Goal: Task Accomplishment & Management: Manage account settings

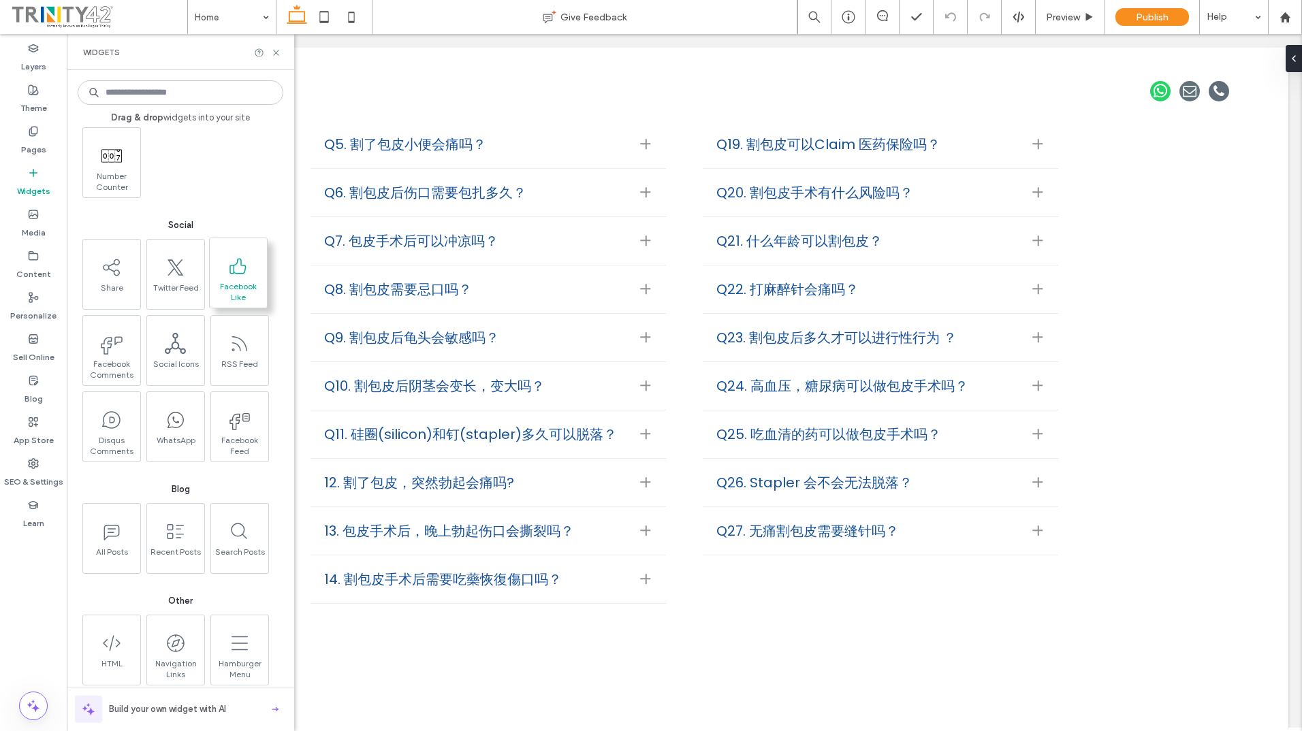
scroll to position [2330, 0]
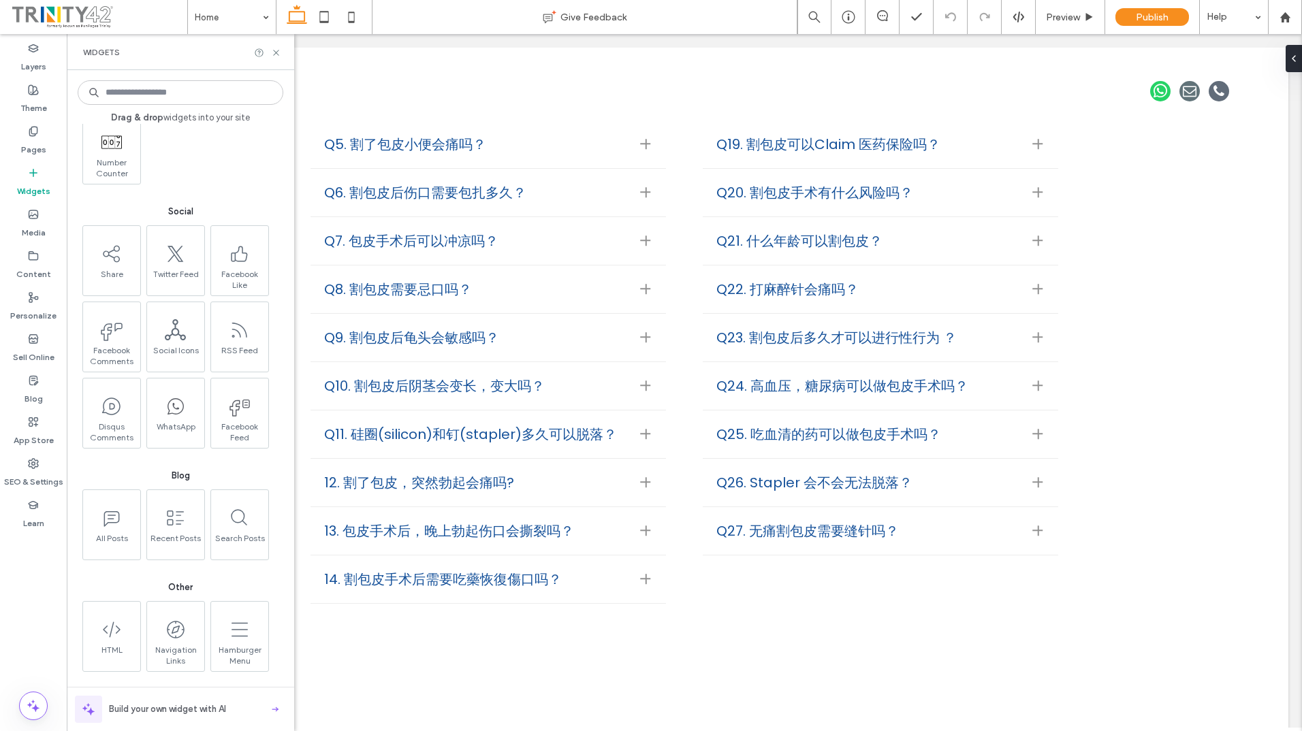
click at [230, 103] on input at bounding box center [181, 92] width 206 height 25
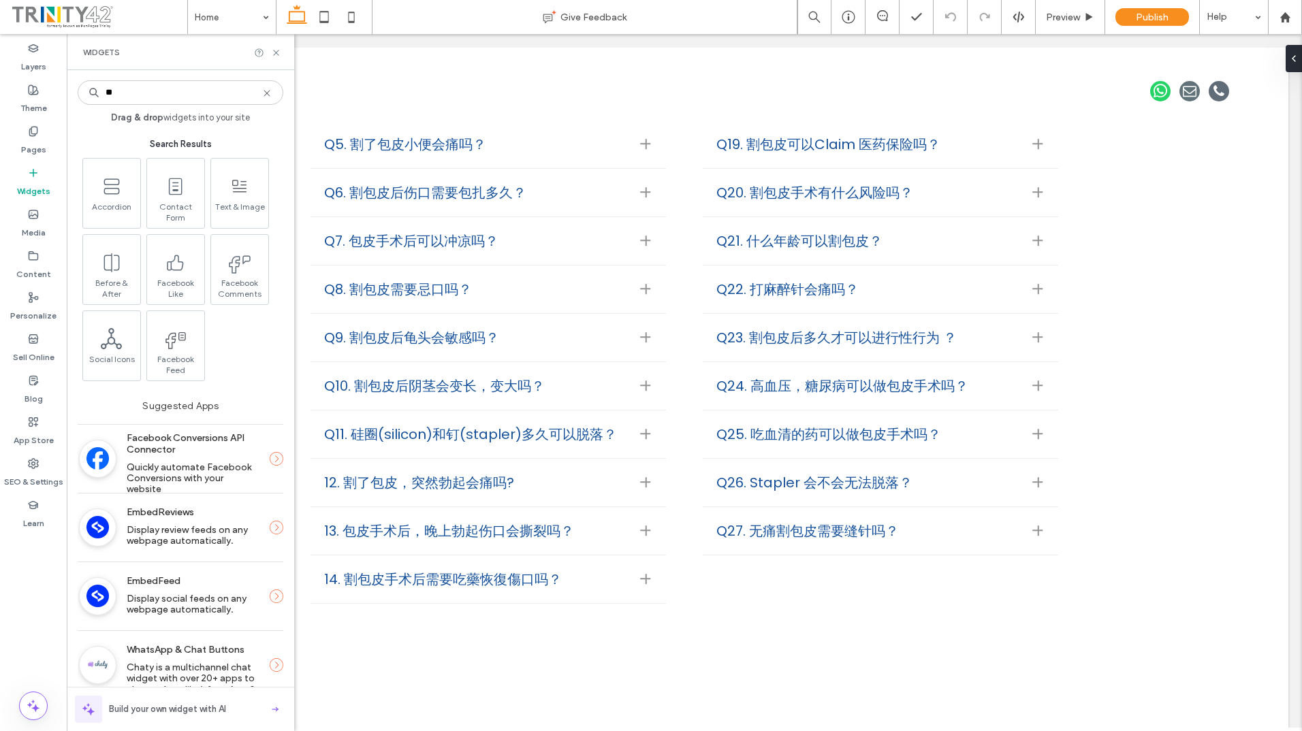
click at [266, 102] on input "**" at bounding box center [181, 92] width 206 height 25
type input "***"
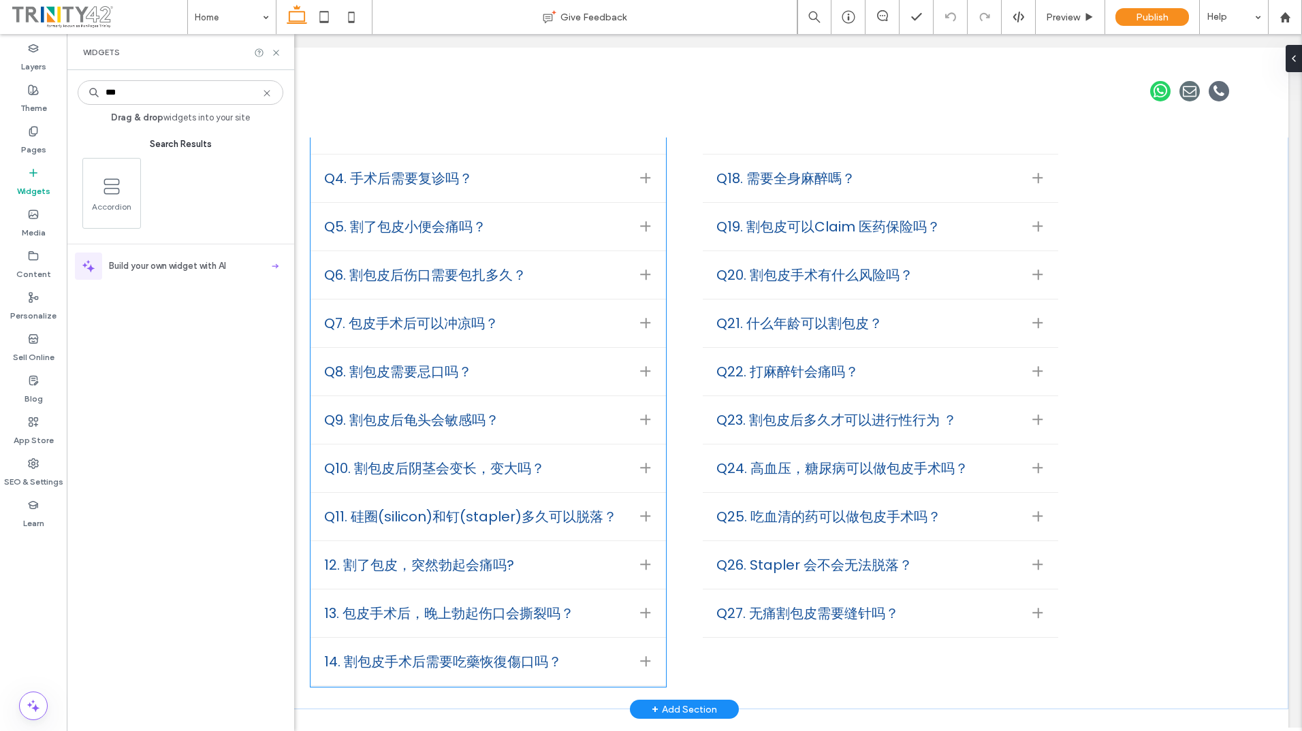
scroll to position [2094, 0]
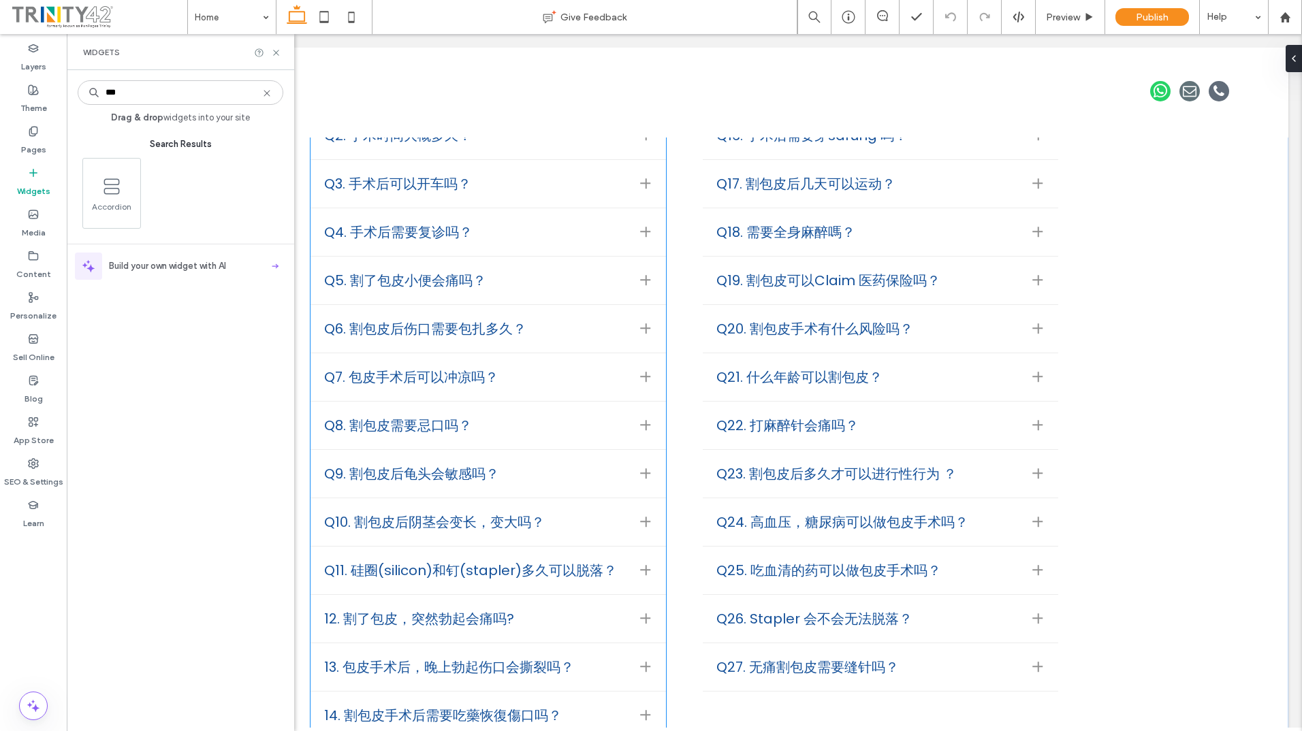
click at [561, 270] on div "Q5. 割了包皮小便会痛吗？" at bounding box center [476, 280] width 304 height 20
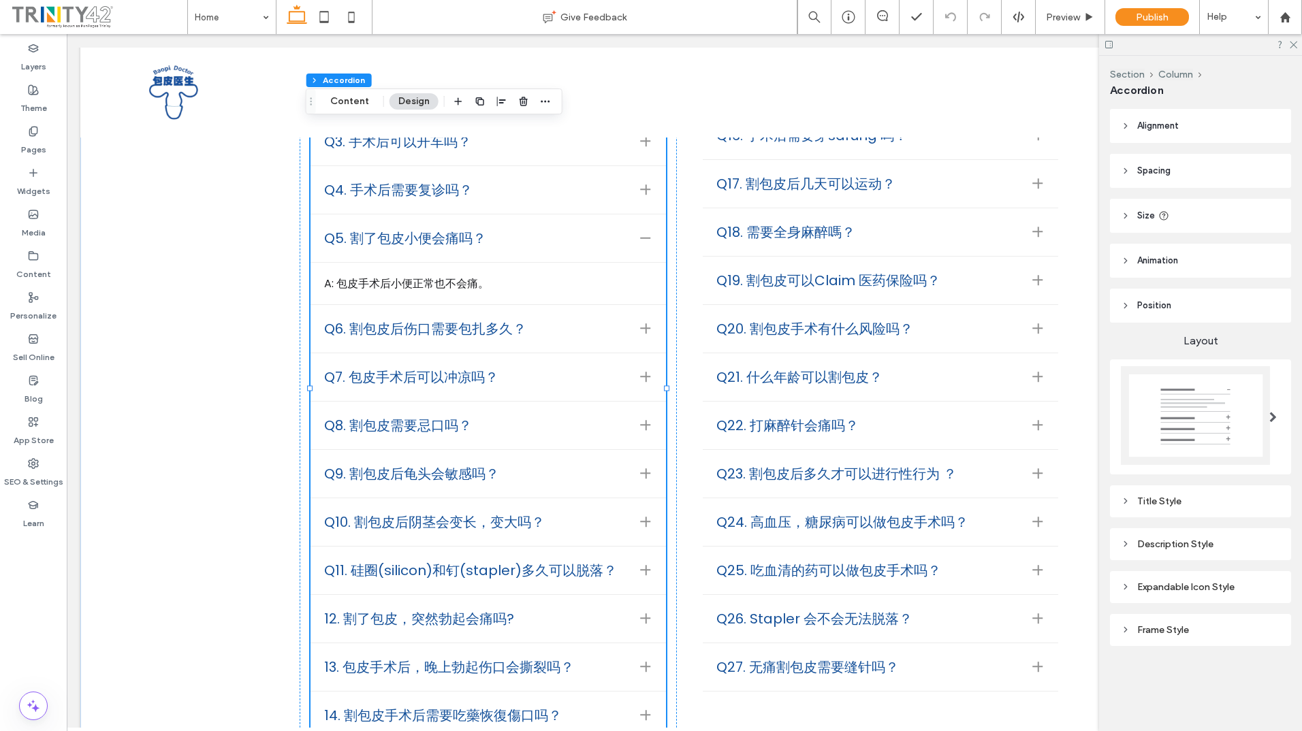
click at [1178, 124] on span "Alignment" at bounding box center [1158, 126] width 42 height 14
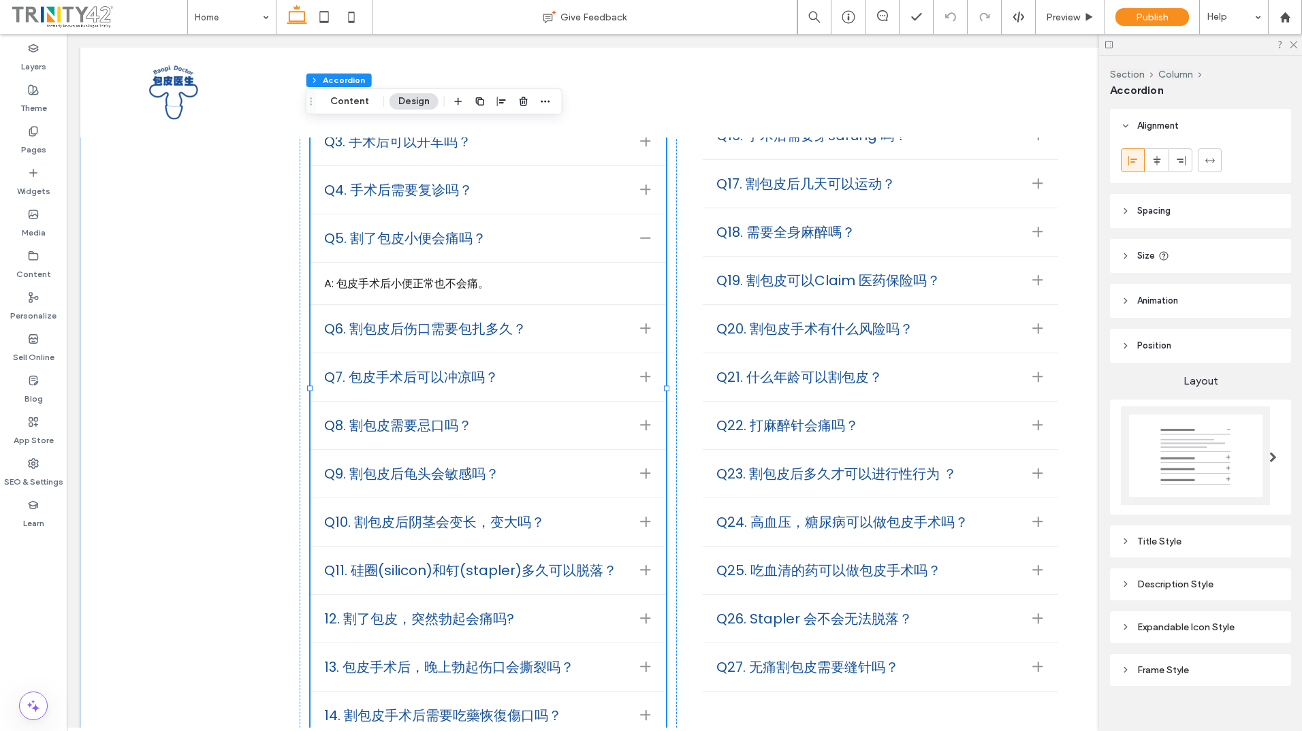
click at [1178, 124] on span "Alignment" at bounding box center [1158, 126] width 42 height 14
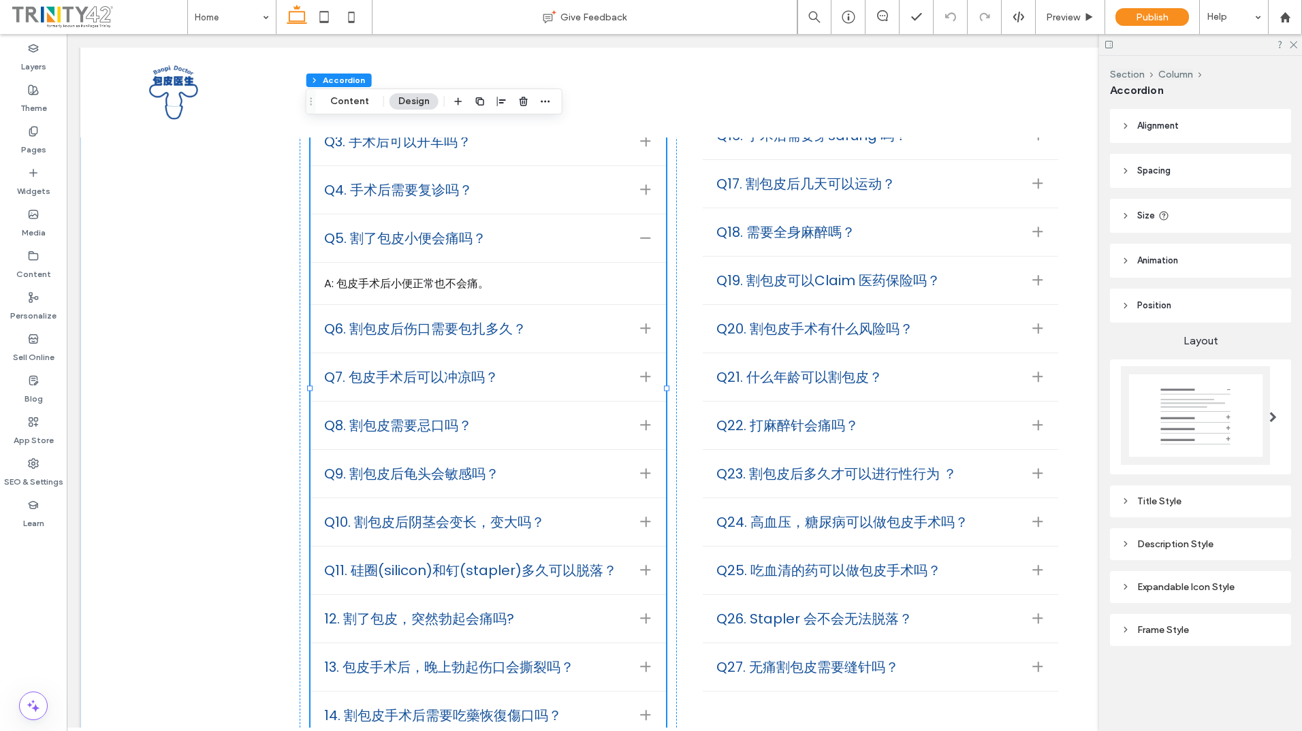
click at [1130, 224] on header "Size" at bounding box center [1200, 216] width 181 height 34
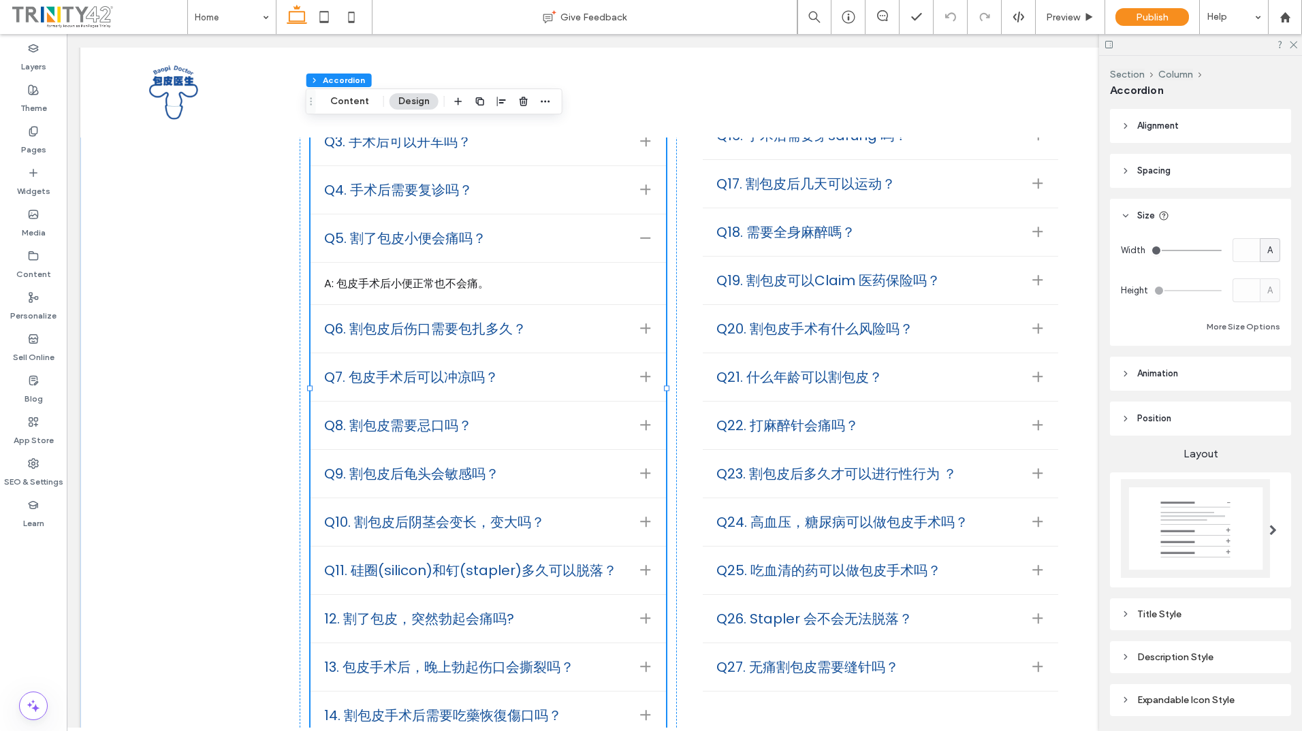
click at [1143, 170] on span "Spacing" at bounding box center [1153, 171] width 33 height 14
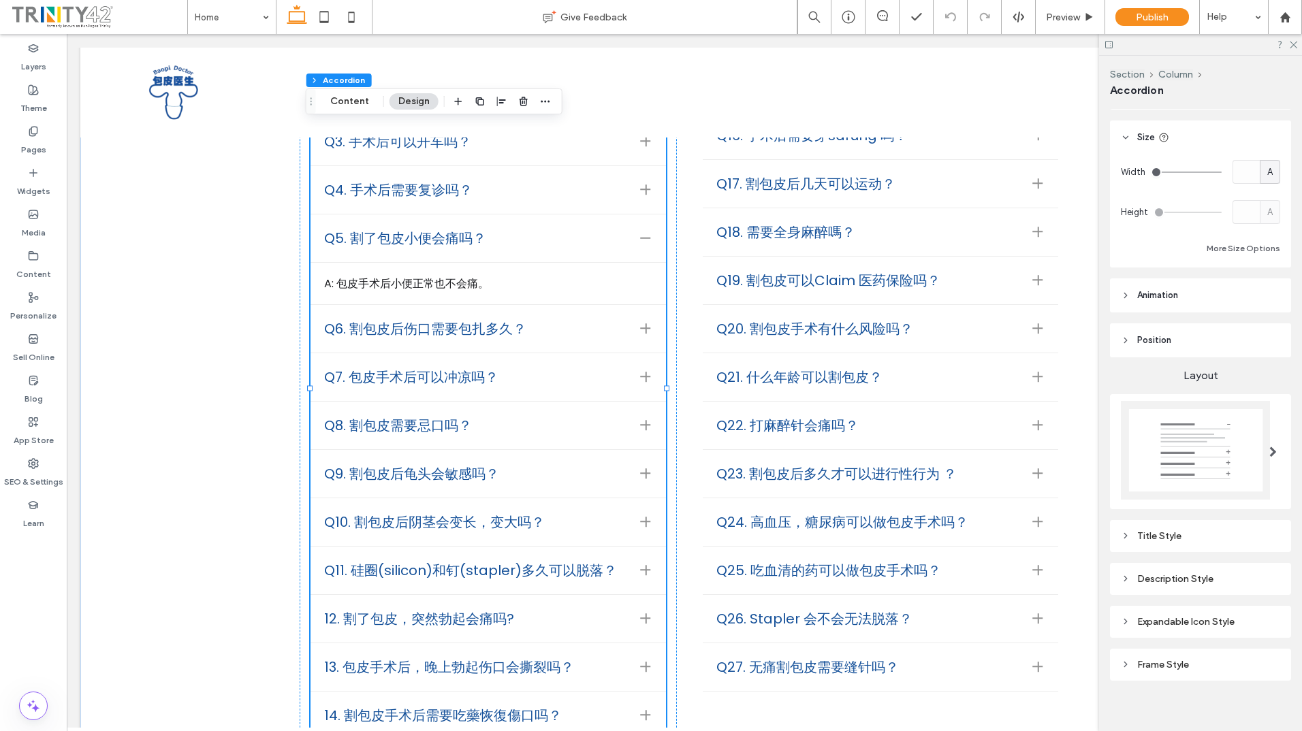
scroll to position [272, 0]
click at [1162, 543] on div "Title Style" at bounding box center [1200, 535] width 181 height 32
click at [1144, 530] on div "Title Style" at bounding box center [1200, 535] width 159 height 12
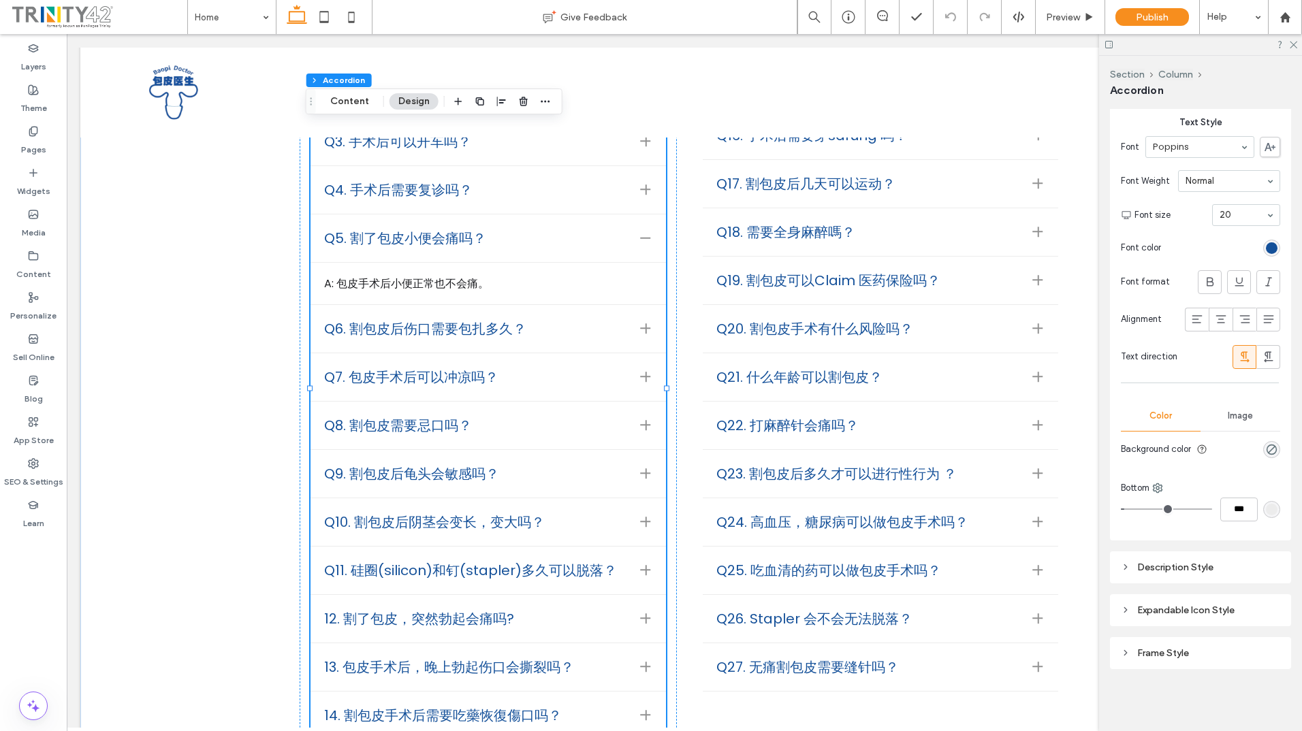
click at [1145, 562] on div "Description Style" at bounding box center [1200, 568] width 159 height 12
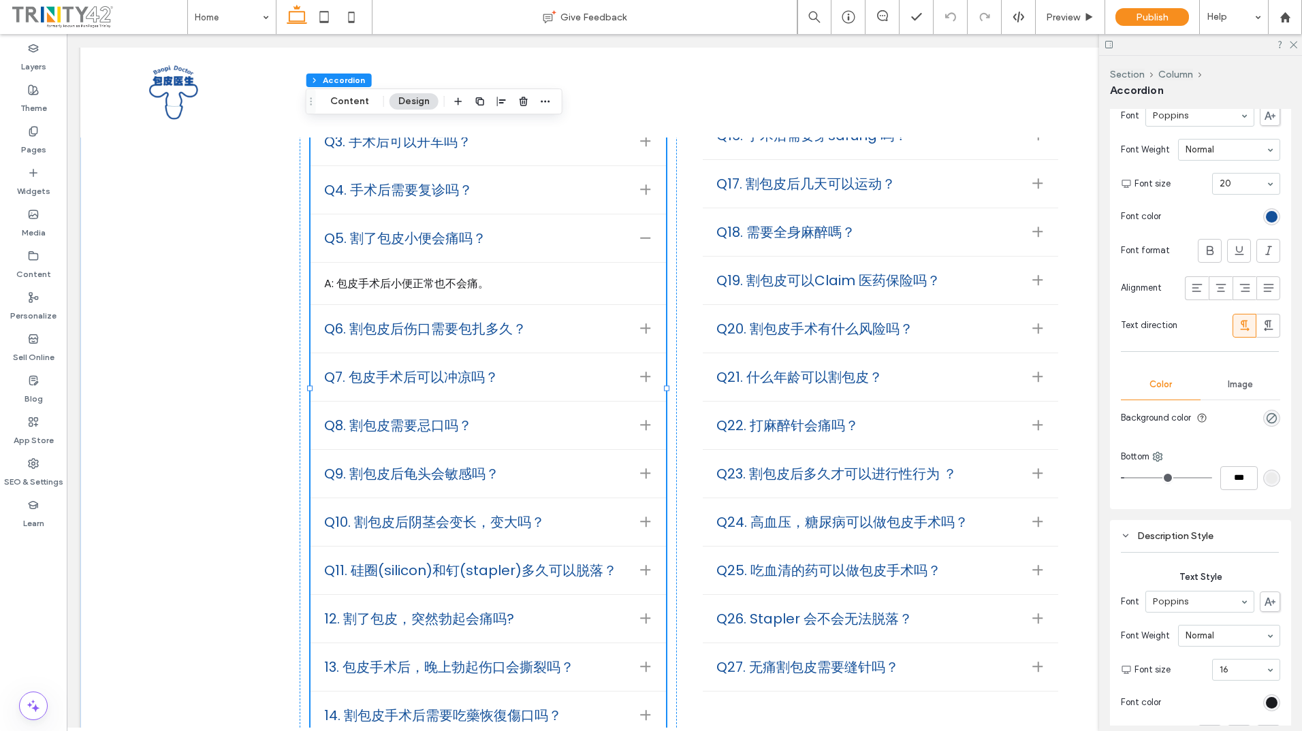
scroll to position [998, 0]
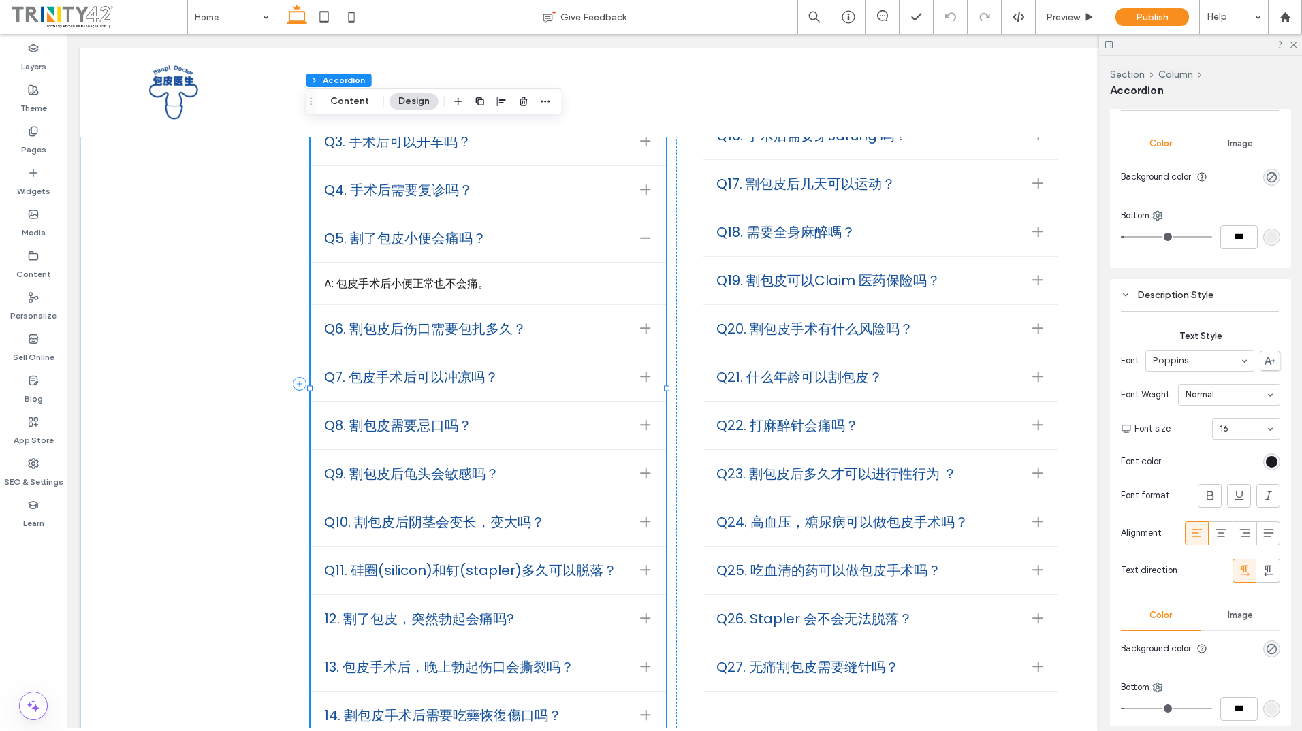
click at [443, 263] on div "A: 包皮手术后小便正常也不会痛。" at bounding box center [487, 284] width 355 height 42
click at [552, 95] on div "Section Column Accordion Content Design" at bounding box center [434, 102] width 257 height 26
click at [552, 96] on div "Section Column Accordion Content Design" at bounding box center [434, 102] width 257 height 26
drag, startPoint x: 552, startPoint y: 96, endPoint x: 547, endPoint y: 101, distance: 7.7
click at [547, 101] on use "button" at bounding box center [545, 102] width 9 height 2
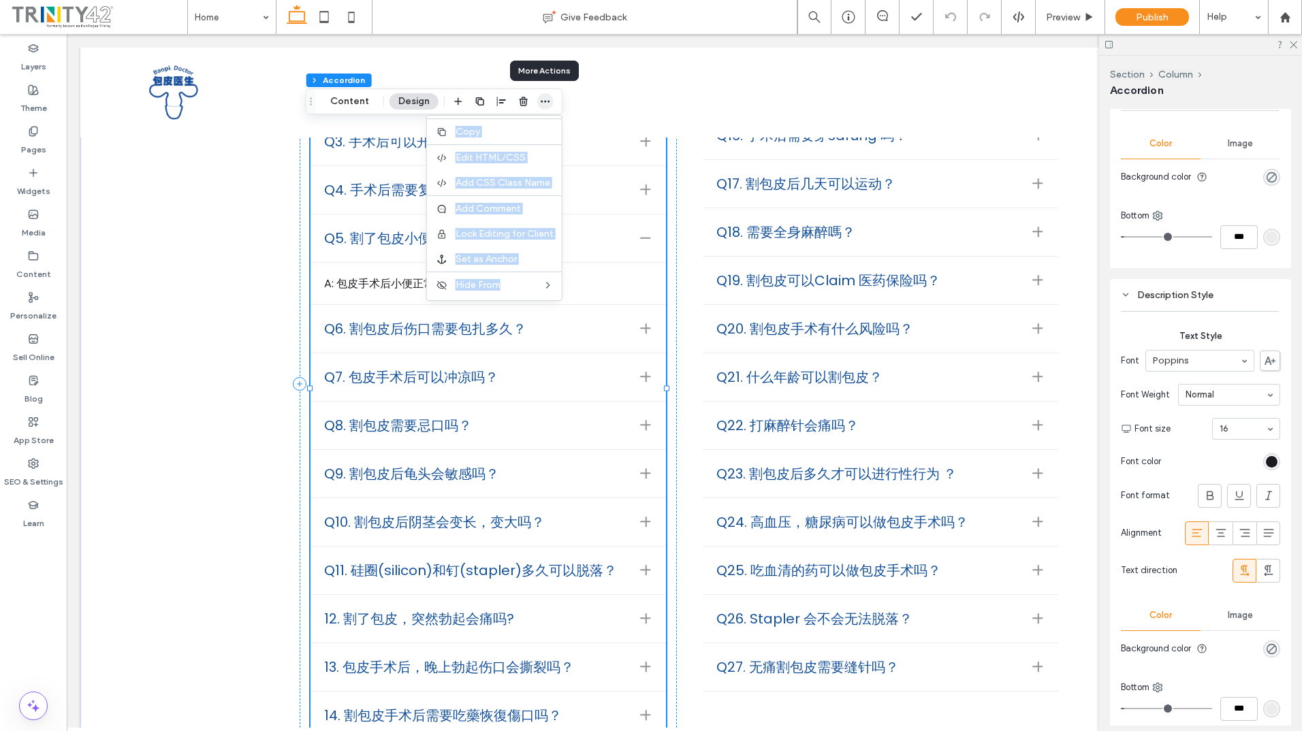
click at [547, 101] on use "button" at bounding box center [545, 102] width 9 height 2
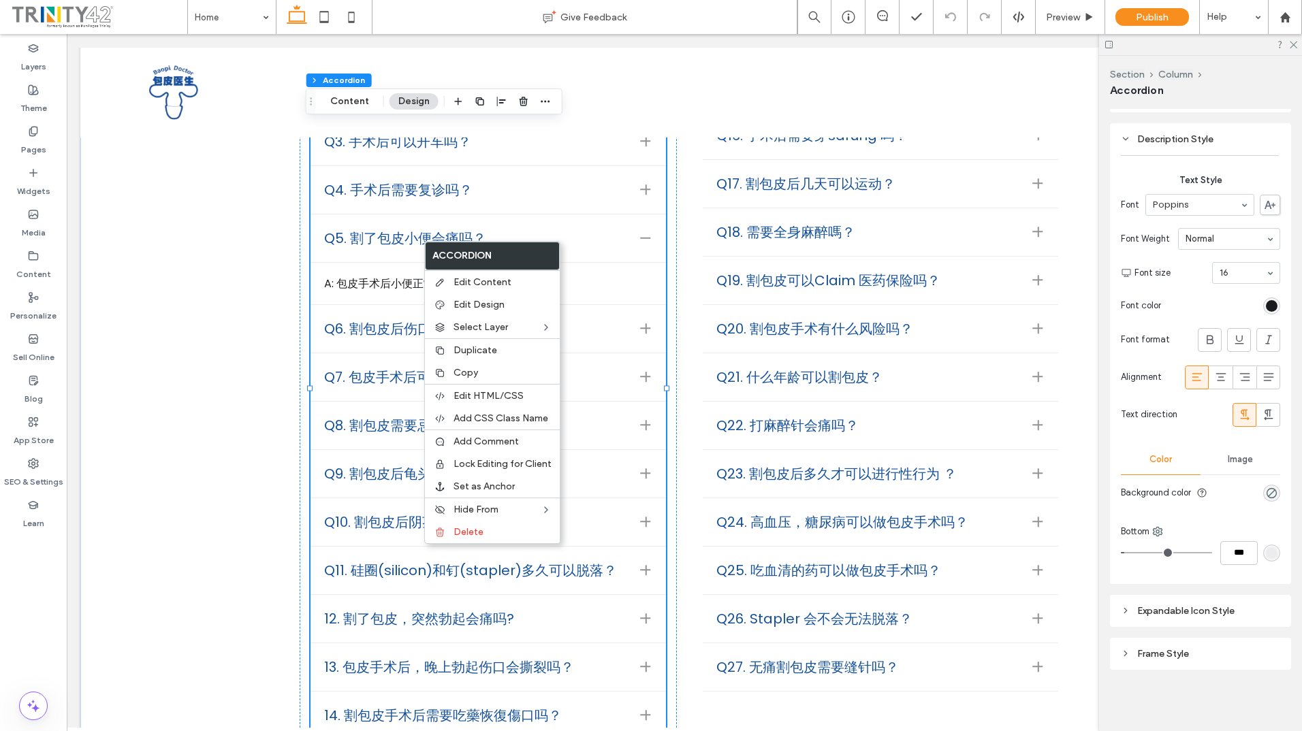
scroll to position [1155, 0]
click at [1158, 647] on div "Frame Style" at bounding box center [1200, 653] width 159 height 12
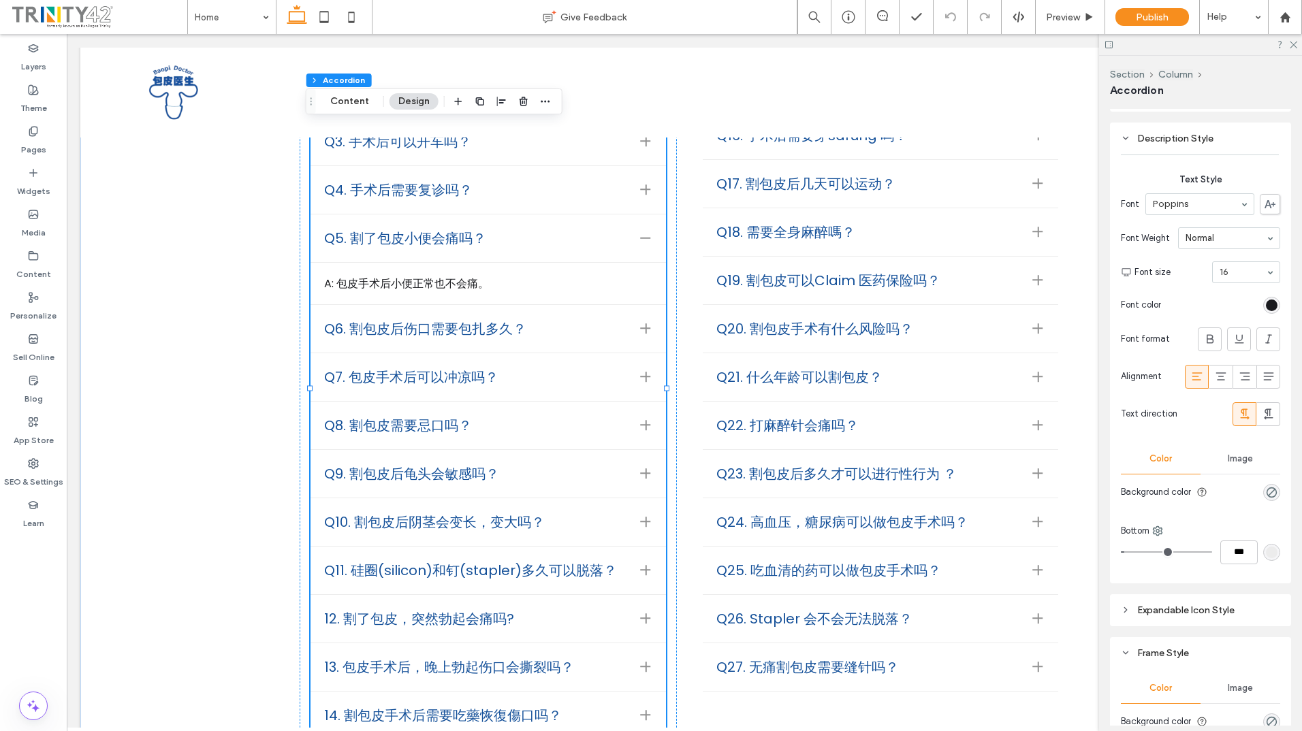
click at [1171, 609] on div "Expandable Icon Style" at bounding box center [1200, 611] width 159 height 12
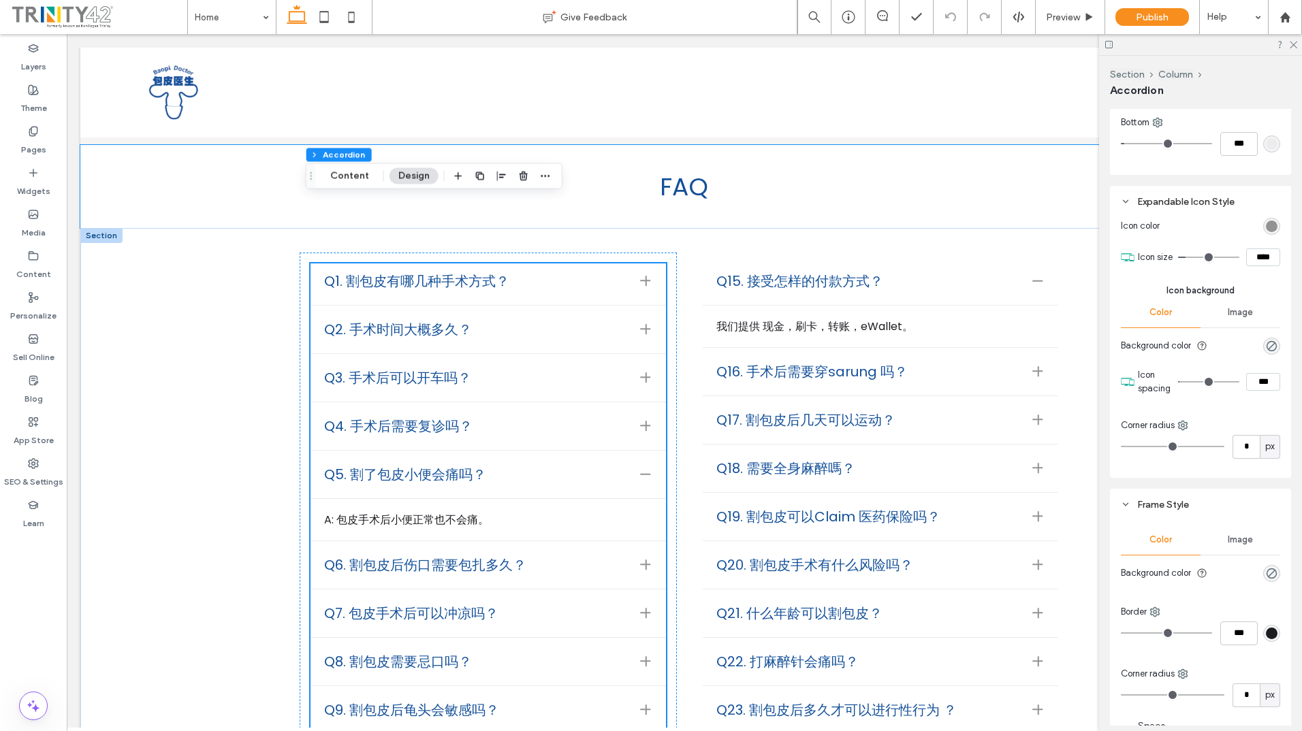
scroll to position [2026, 0]
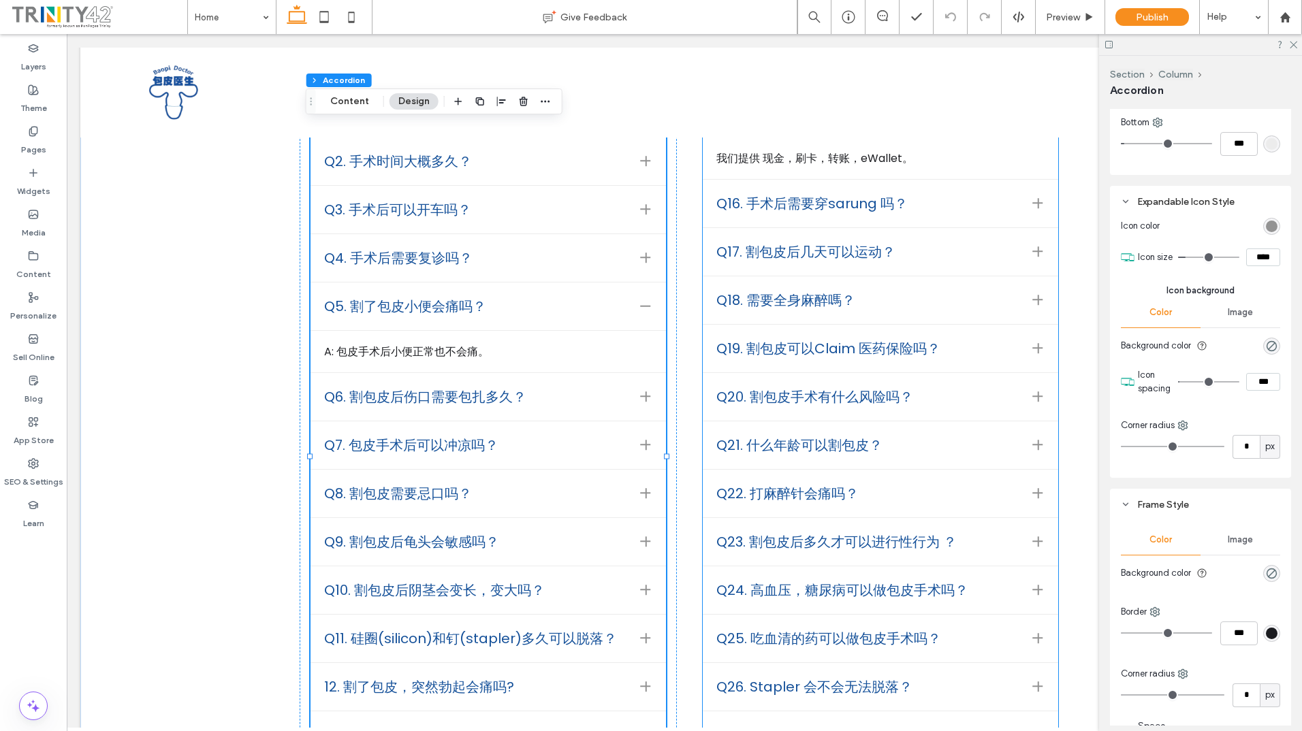
click at [771, 306] on ul "Q15. 接受怎样的付款方式？ 我们提供 现金，刷卡，转账，eWallet。 Q16. 手术后需要穿sarung 吗？ 包皮手术后不用穿sarun，不影响走路…" at bounding box center [880, 427] width 355 height 665
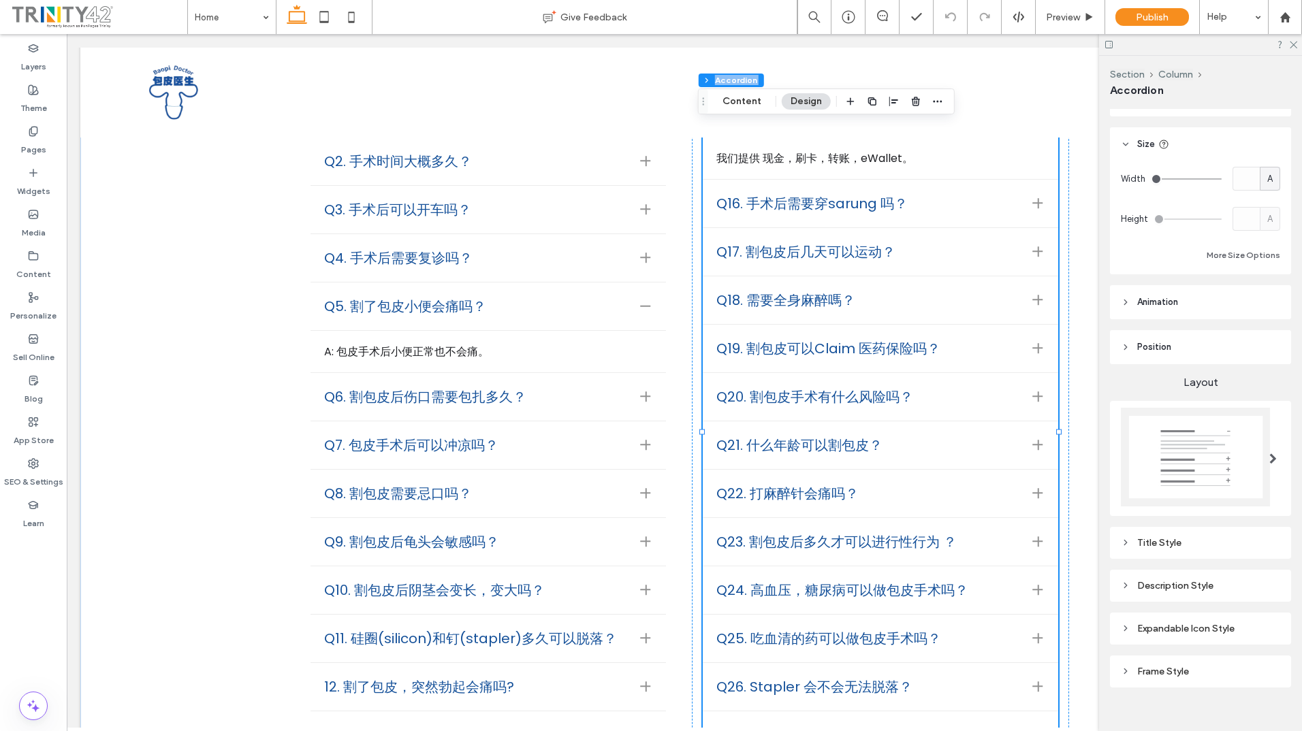
scroll to position [283, 0]
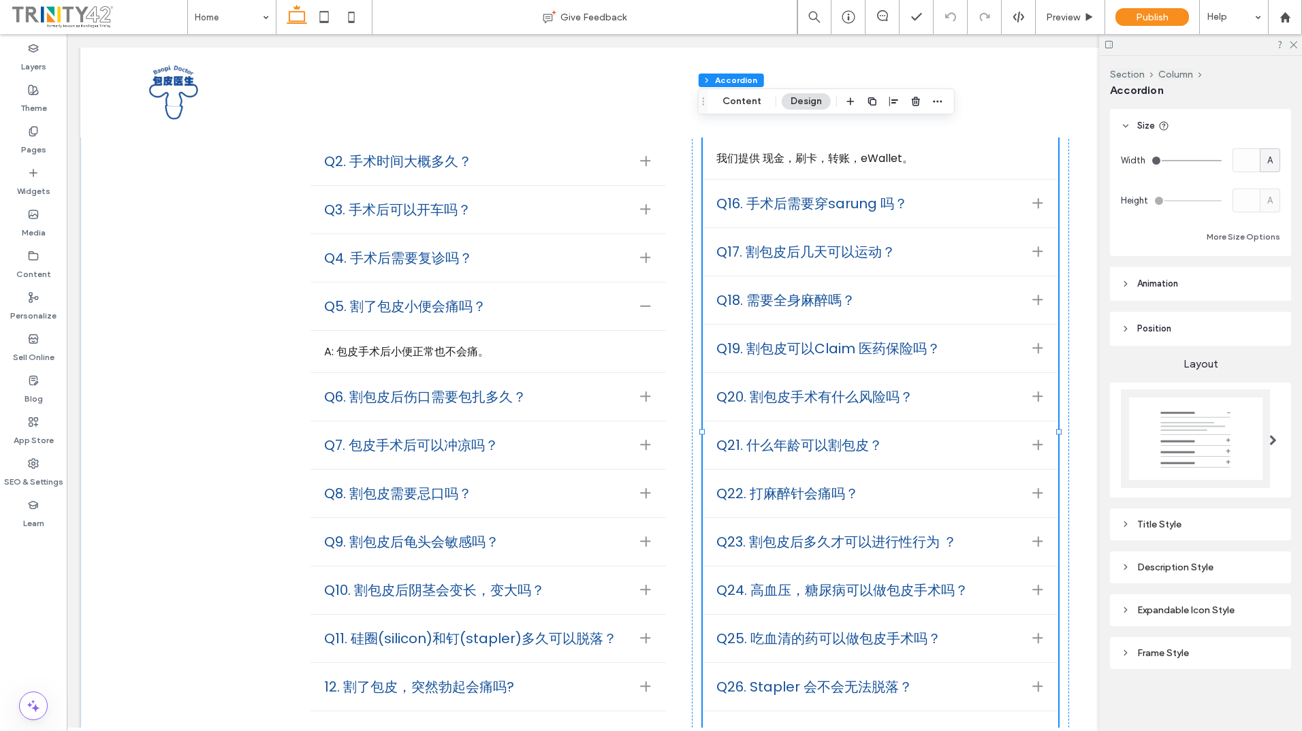
click at [1177, 316] on header "Position" at bounding box center [1200, 329] width 181 height 34
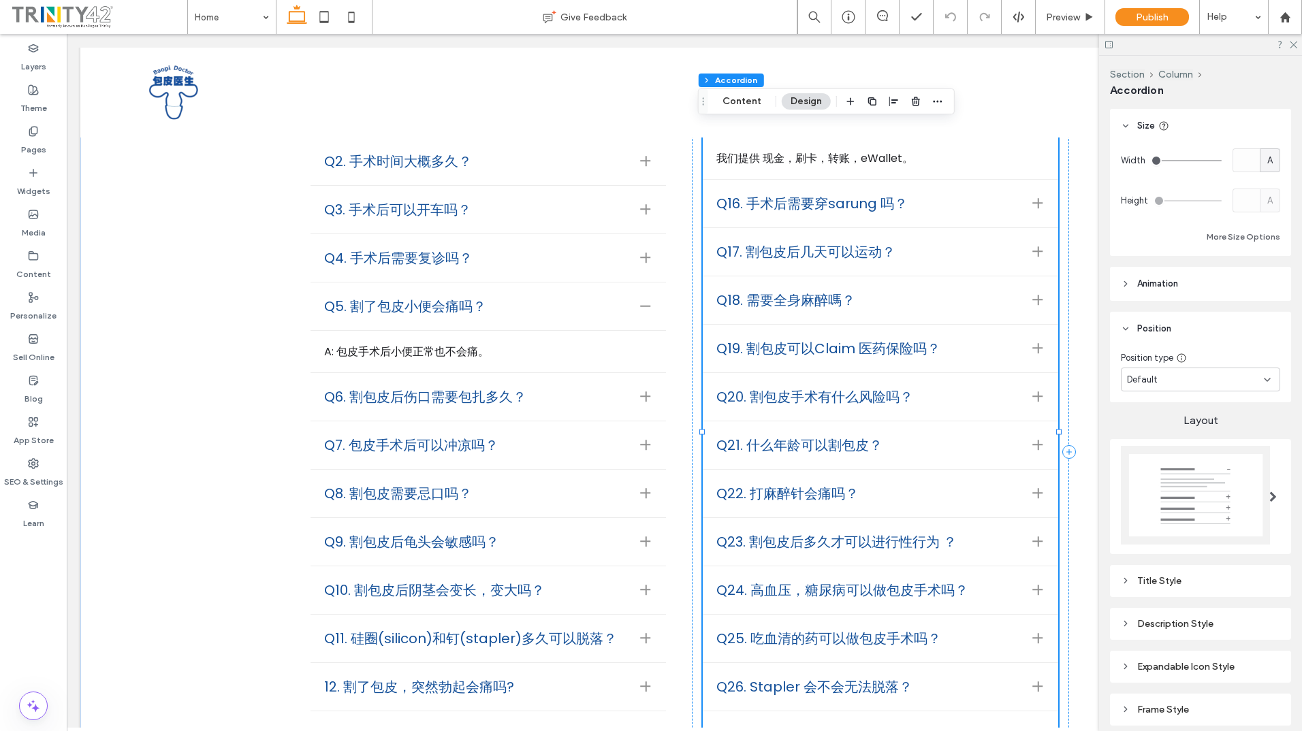
click at [842, 306] on ul "Q15. 接受怎样的付款方式？ 我们提供 现金，刷卡，转账，eWallet。 Q16. 手术后需要穿sarung 吗？ 包皮手术后不用穿sarun，不影响走路…" at bounding box center [880, 427] width 355 height 665
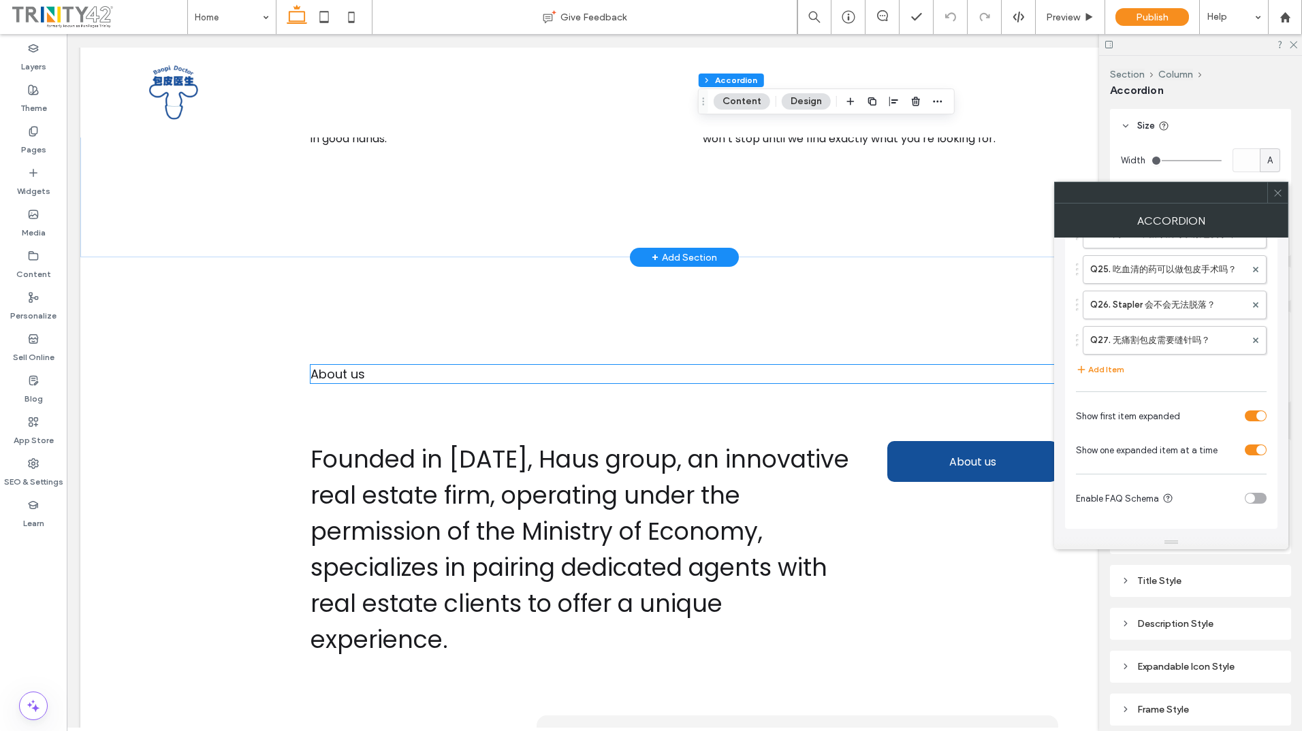
scroll to position [3115, 0]
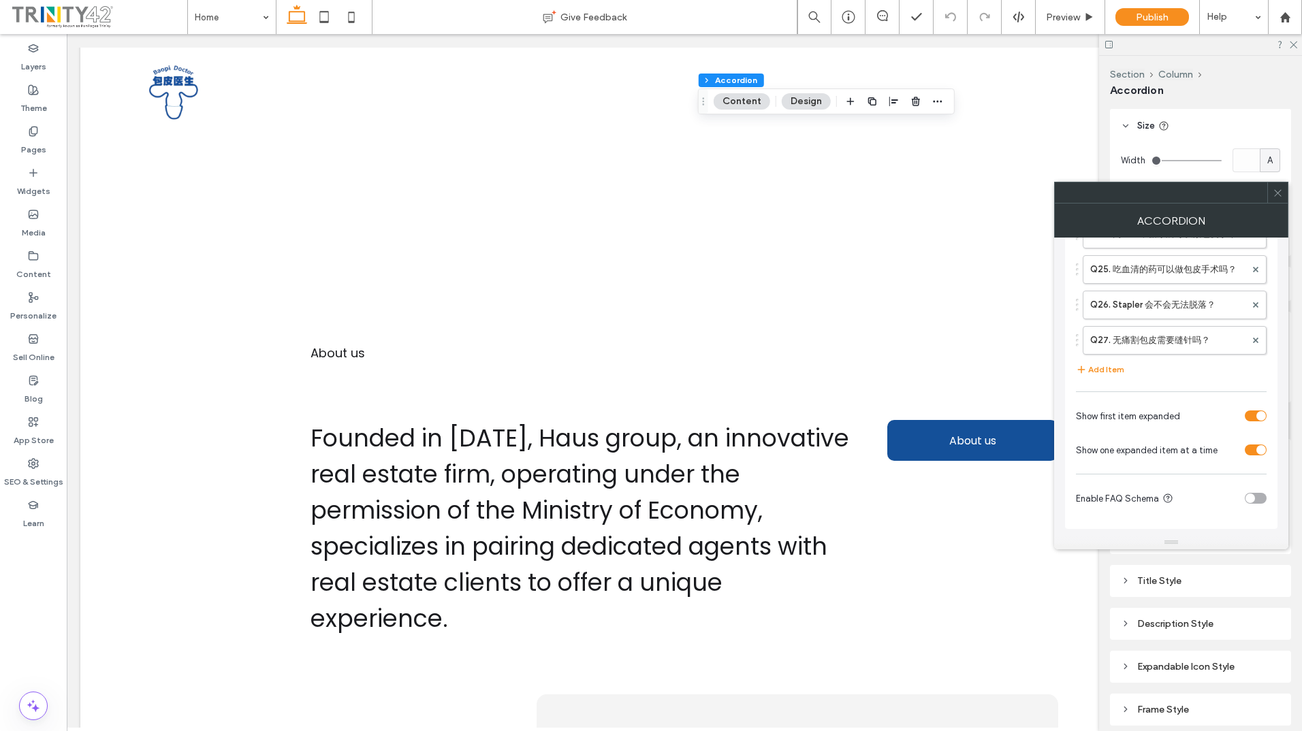
click at [1278, 191] on icon at bounding box center [1278, 193] width 10 height 10
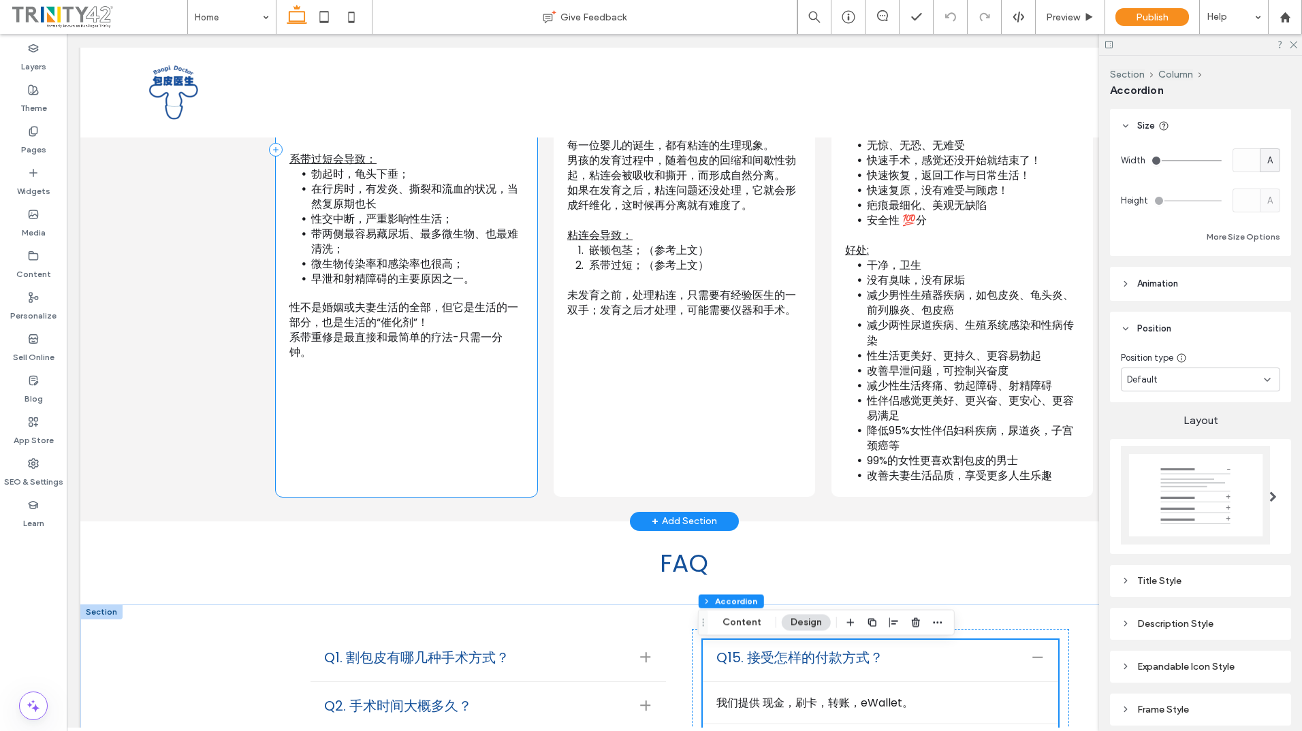
scroll to position [1072, 0]
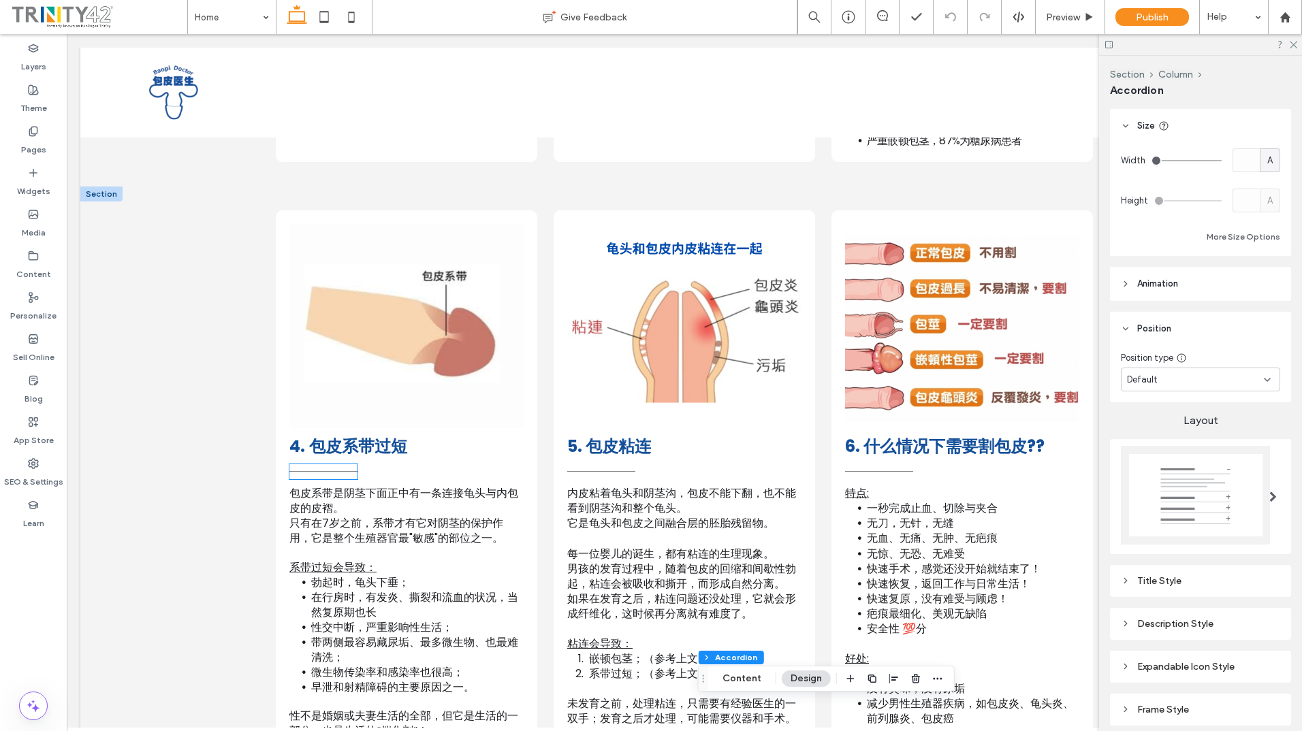
click at [347, 464] on div at bounding box center [323, 471] width 68 height 15
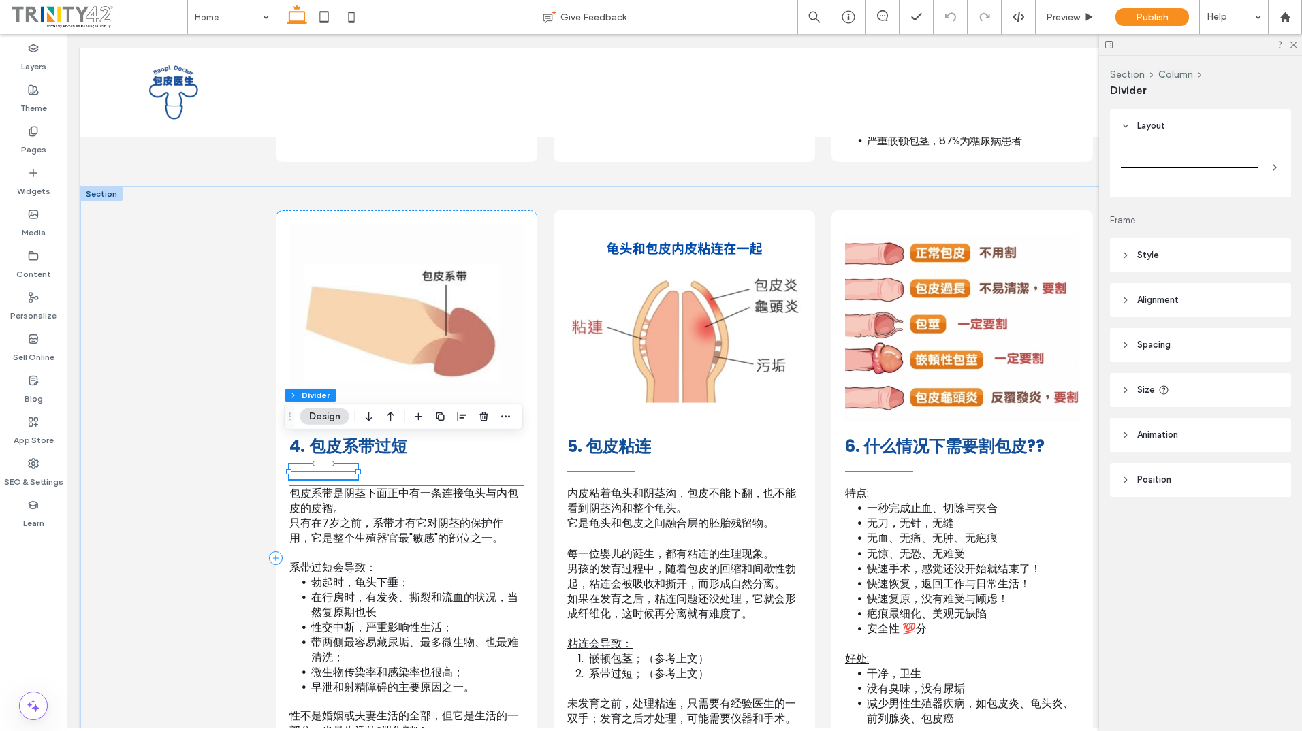
click at [359, 485] on span "包皮系带是阴茎下面正中有一条连接龟头与内包皮的皮褶。" at bounding box center [403, 500] width 229 height 31
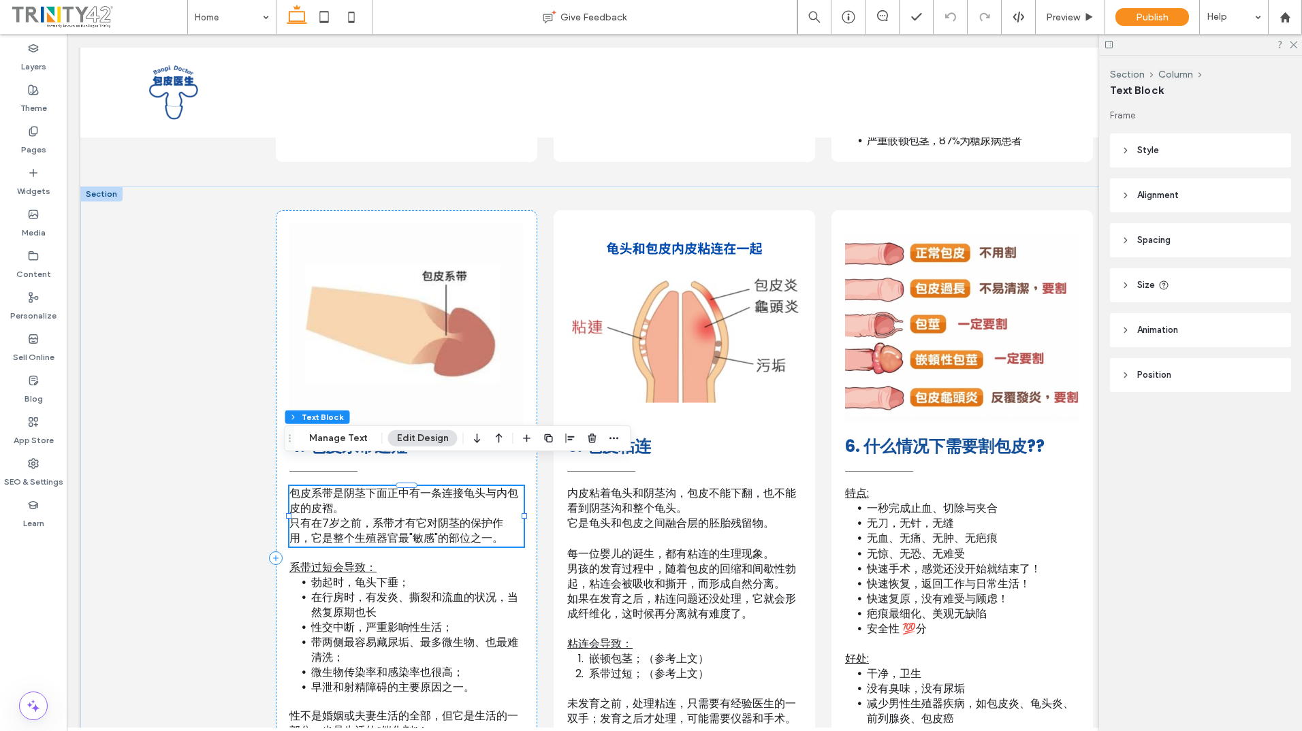
click at [359, 485] on span "包皮系带是阴茎下面正中有一条连接龟头与内包皮的皮褶。" at bounding box center [403, 500] width 229 height 31
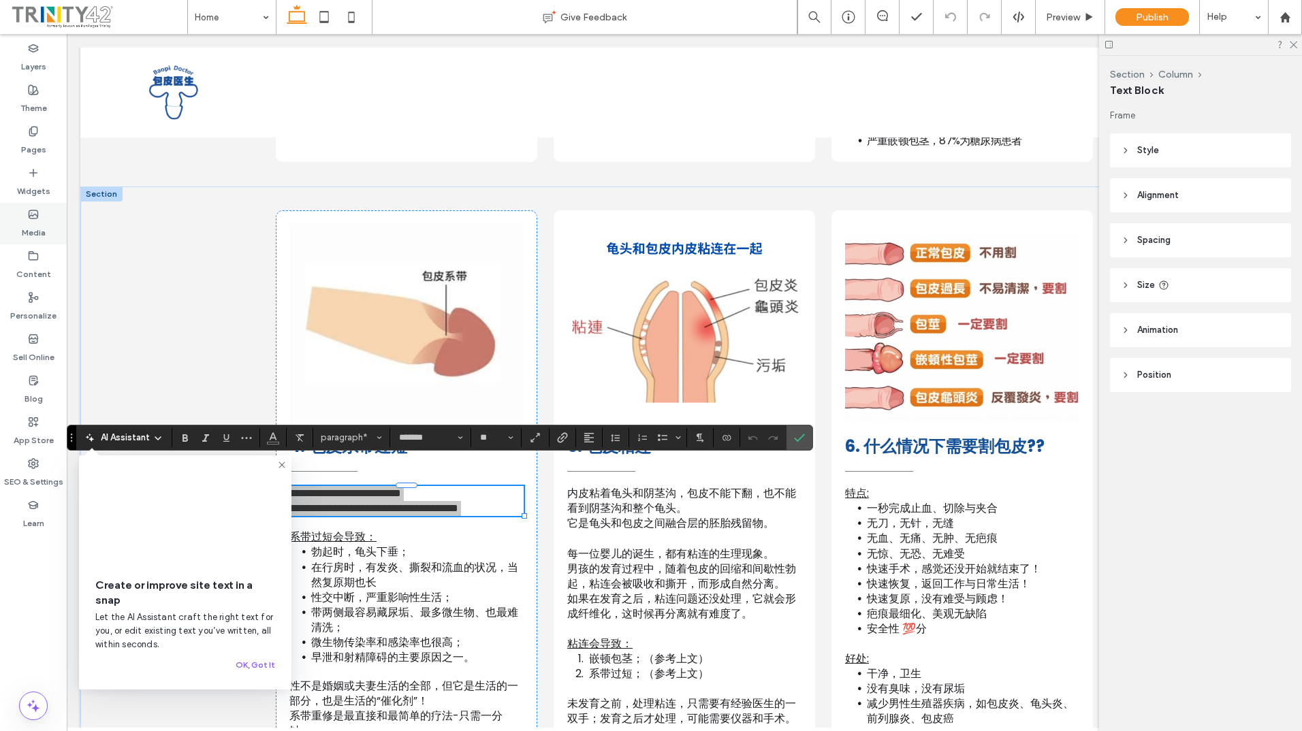
click at [35, 212] on icon at bounding box center [33, 214] width 11 height 11
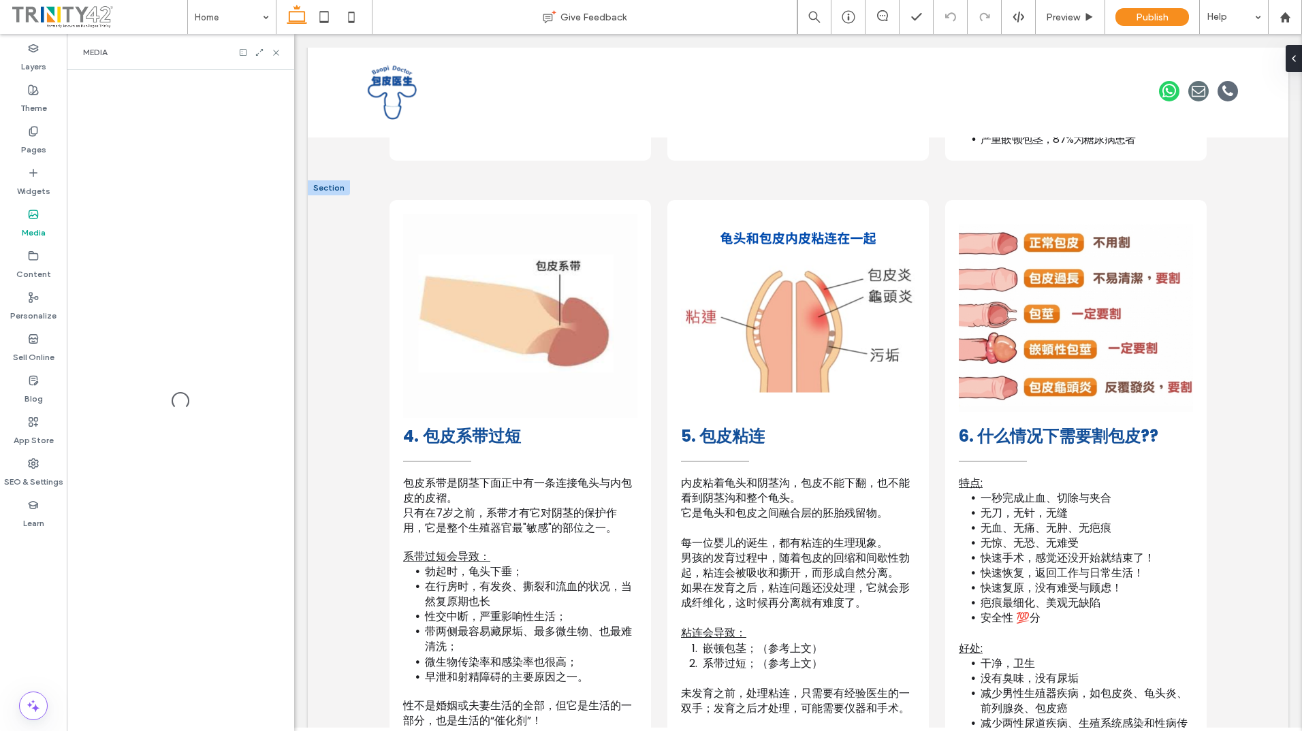
scroll to position [1054, 0]
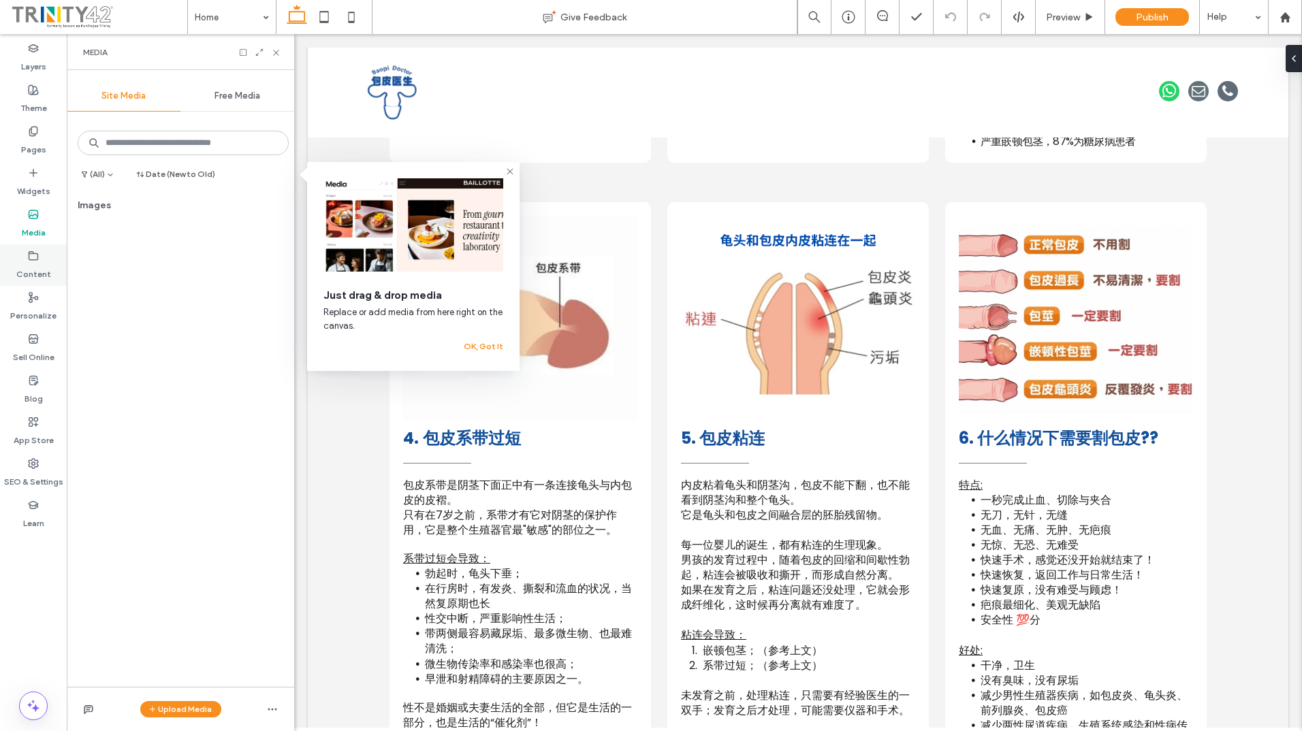
click at [46, 253] on div "Content" at bounding box center [33, 265] width 67 height 42
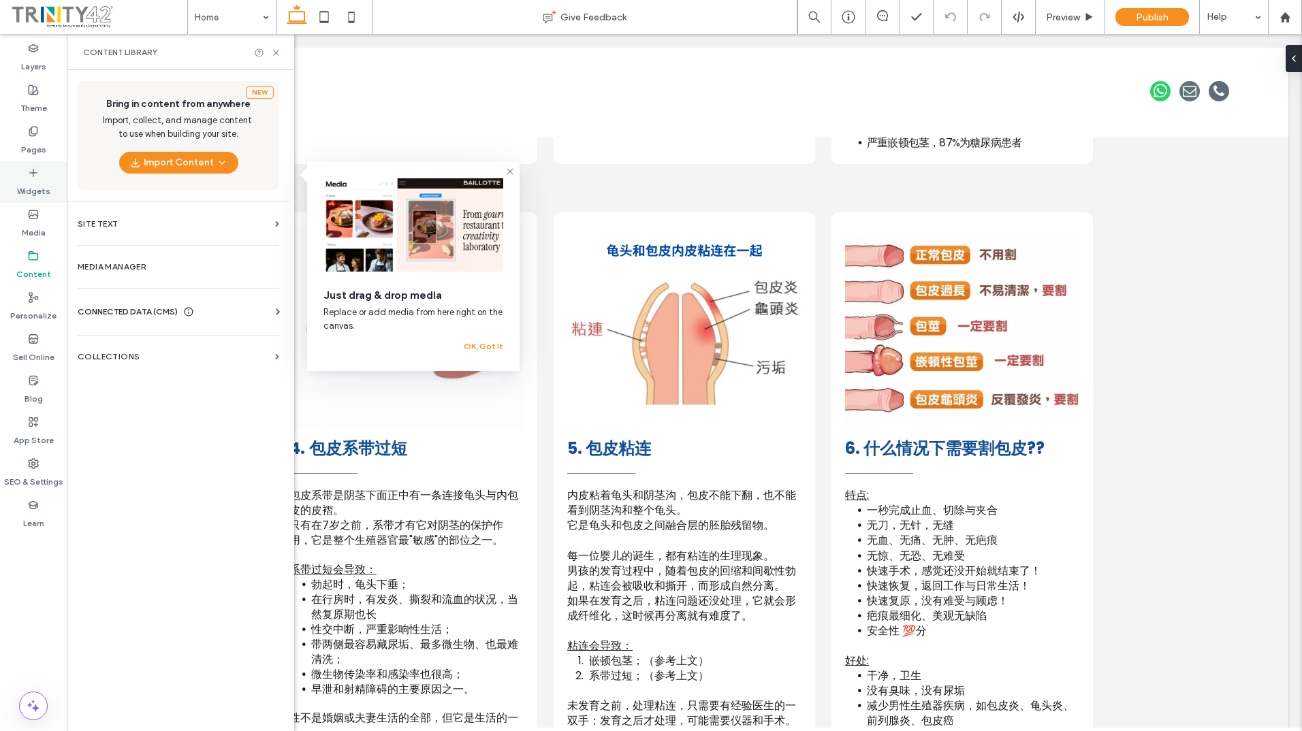
scroll to position [1072, 0]
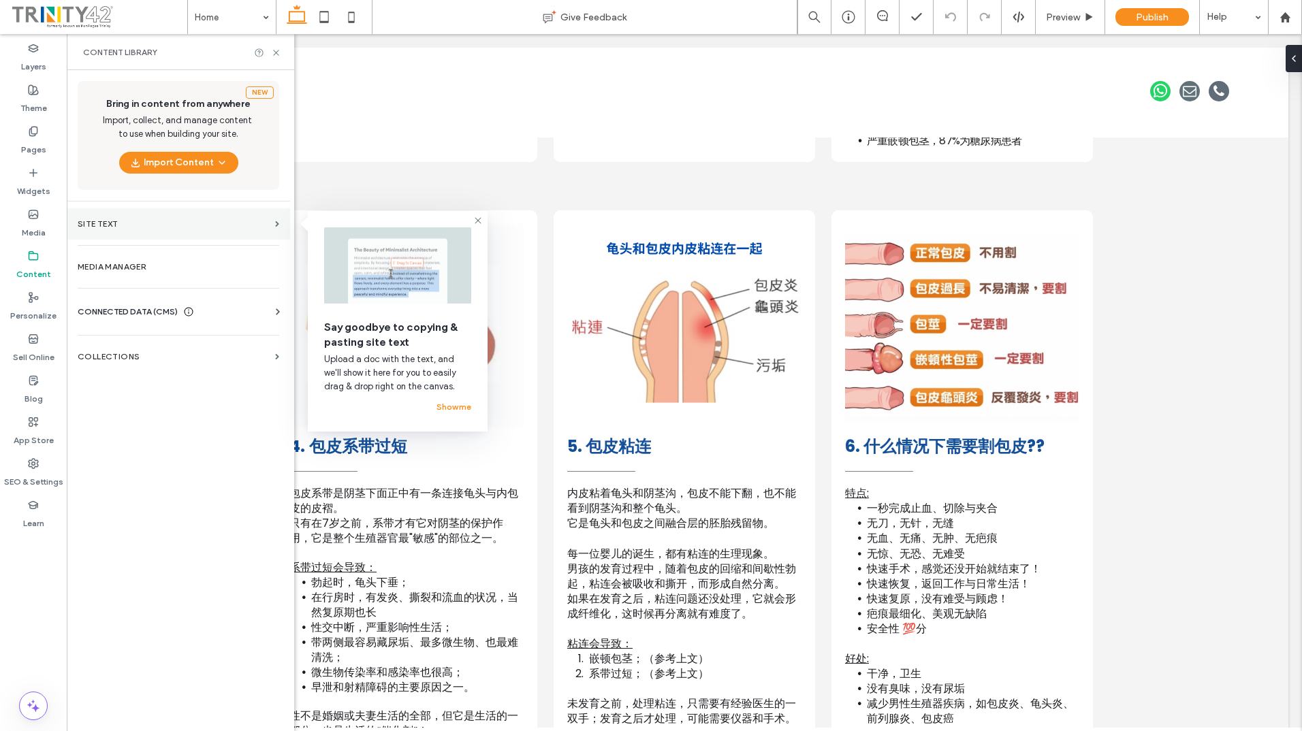
click at [145, 221] on label "Site Text" at bounding box center [174, 224] width 192 height 10
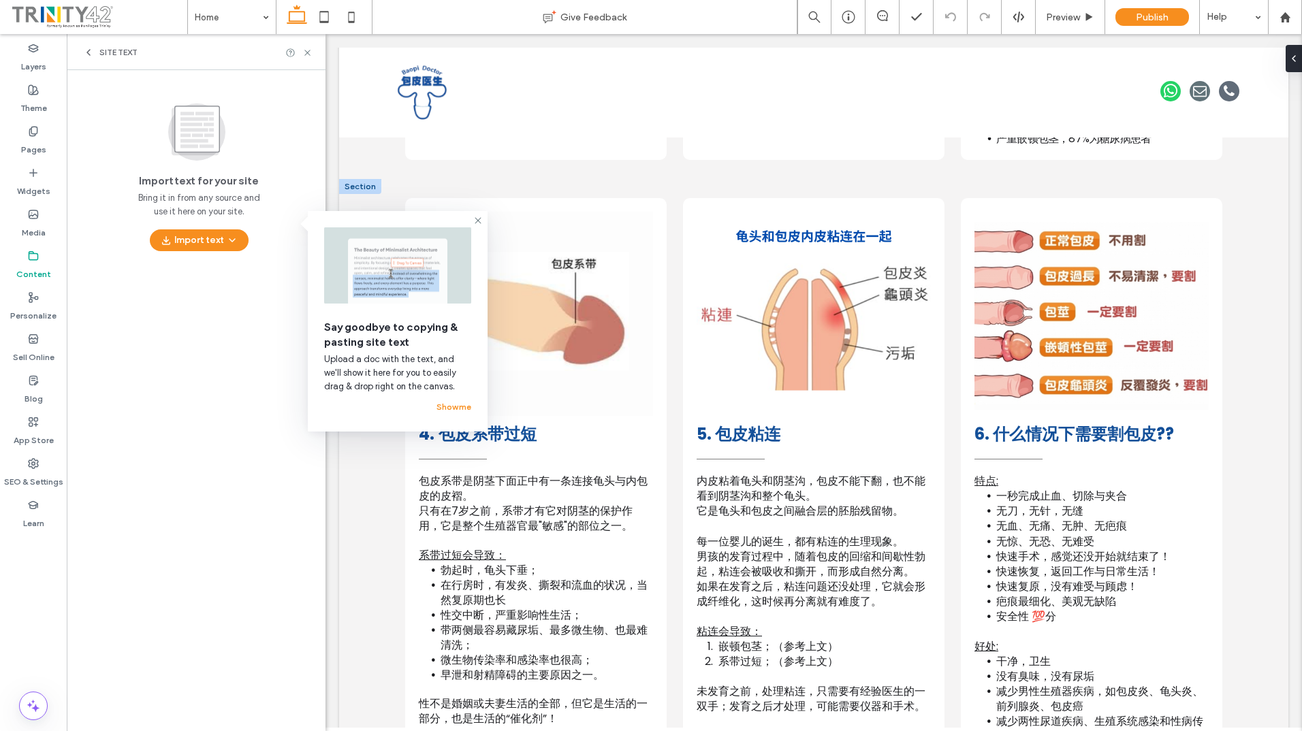
scroll to position [1052, 0]
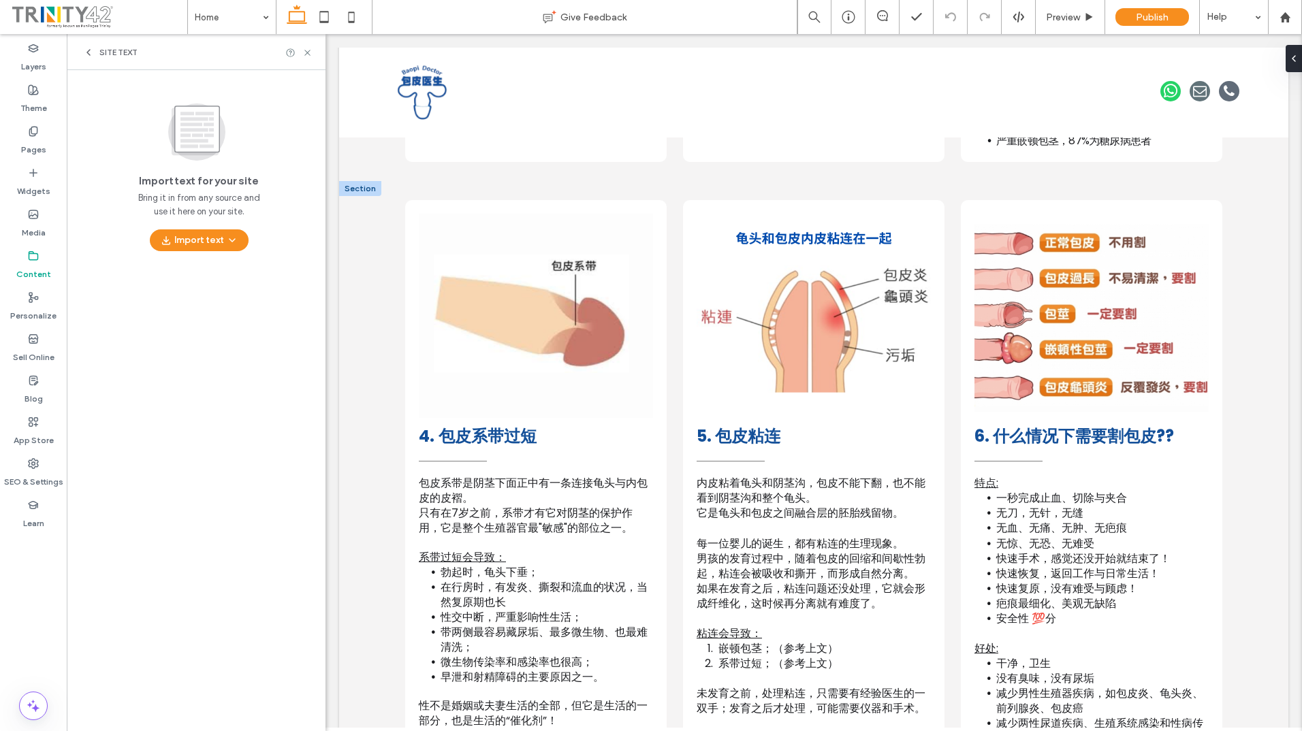
click at [89, 52] on icon at bounding box center [88, 52] width 11 height 11
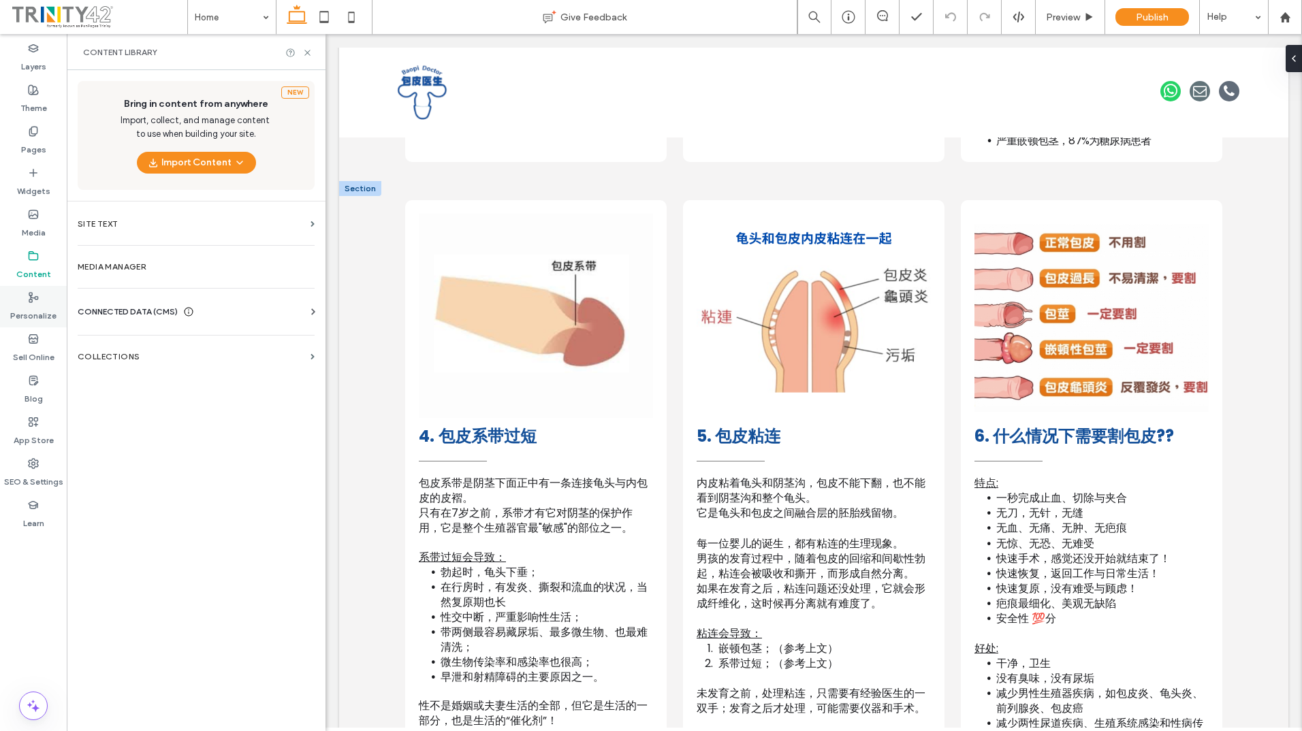
click at [36, 301] on icon at bounding box center [33, 297] width 11 height 11
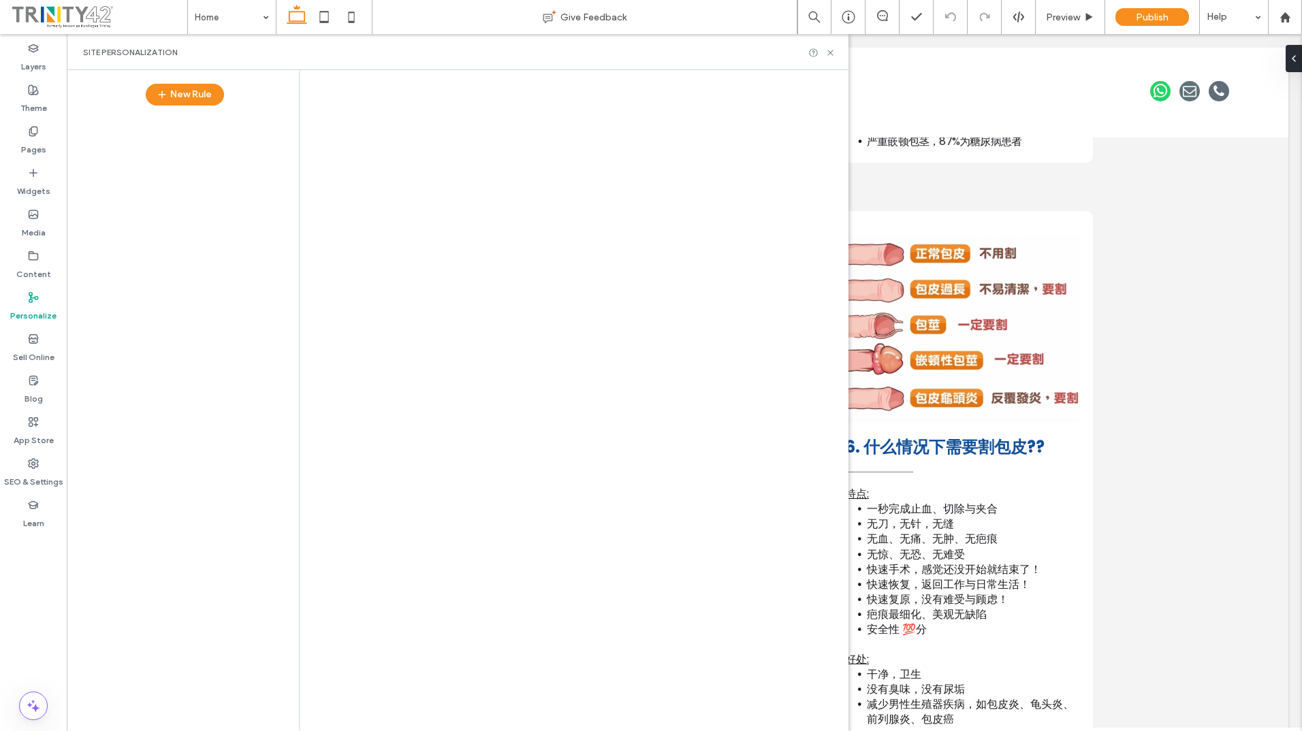
scroll to position [1072, 0]
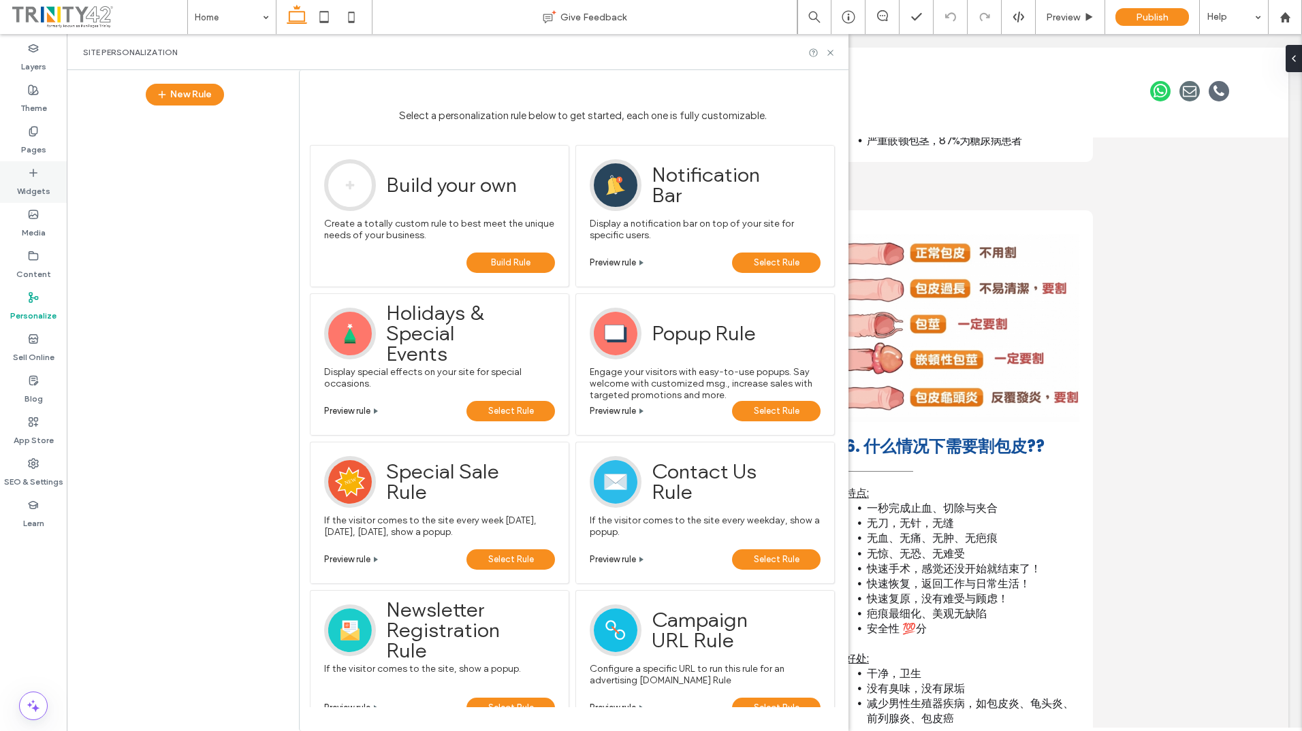
click at [27, 172] on div "Widgets" at bounding box center [33, 182] width 67 height 42
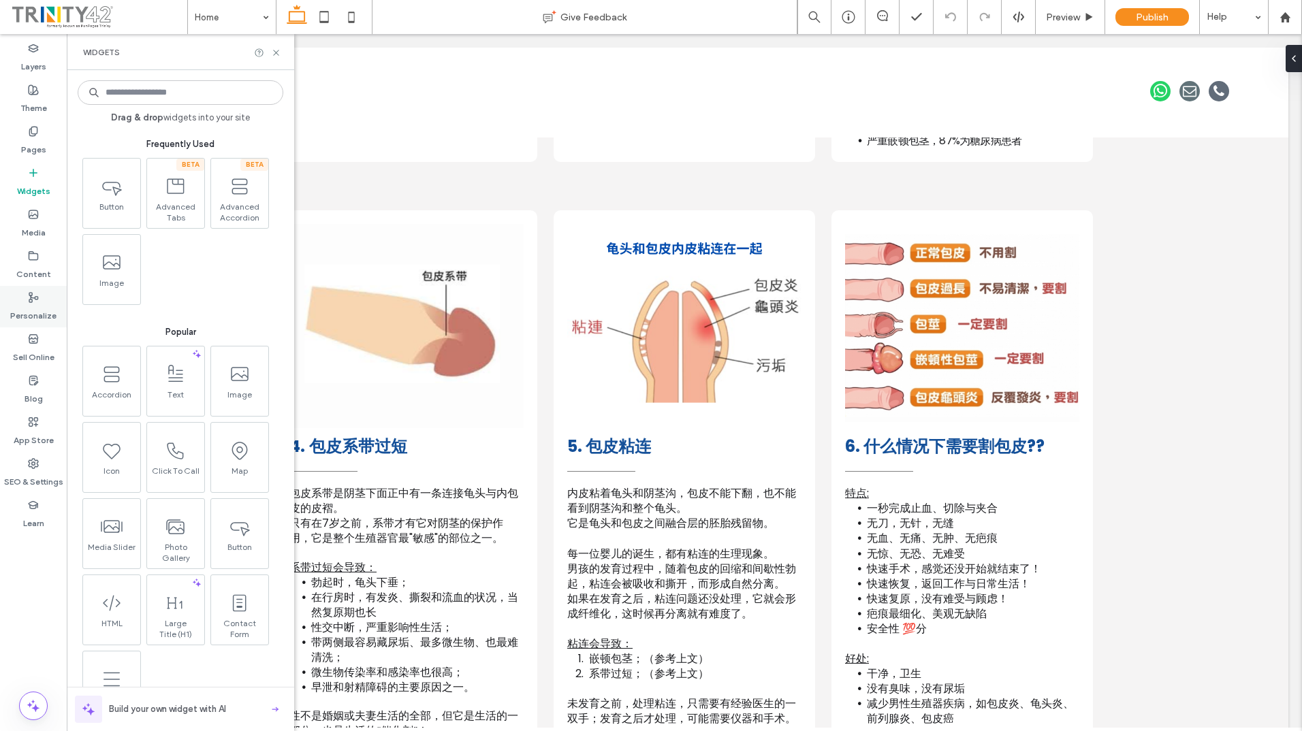
click at [37, 325] on div "Personalize" at bounding box center [33, 307] width 67 height 42
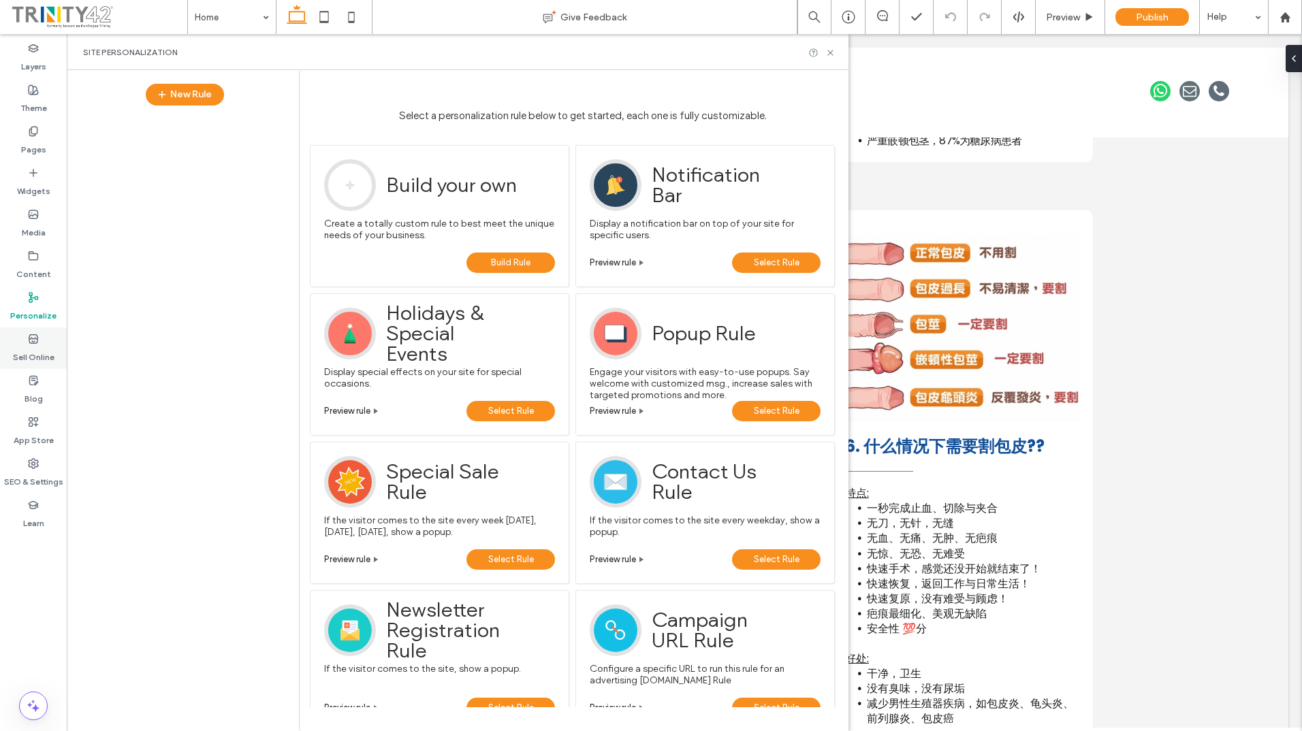
click at [37, 347] on label "Sell Online" at bounding box center [34, 354] width 42 height 19
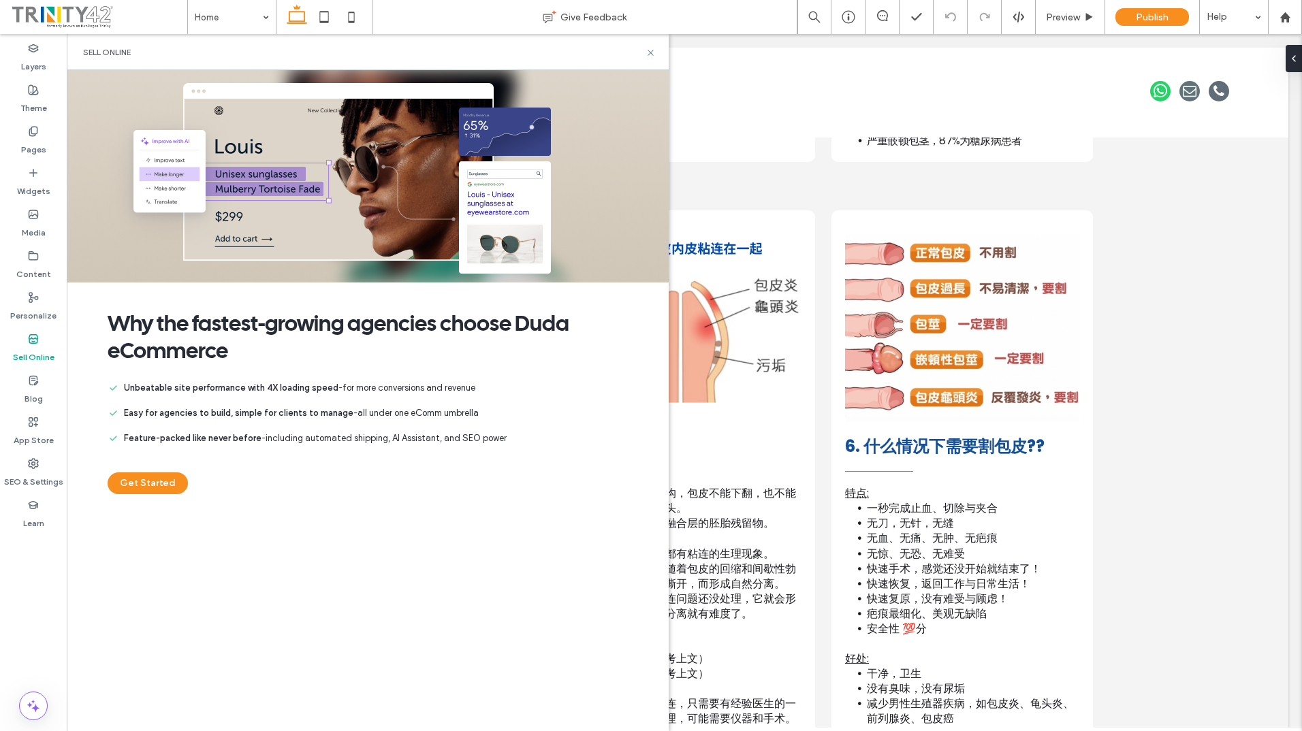
click at [51, 27] on span at bounding box center [98, 16] width 177 height 27
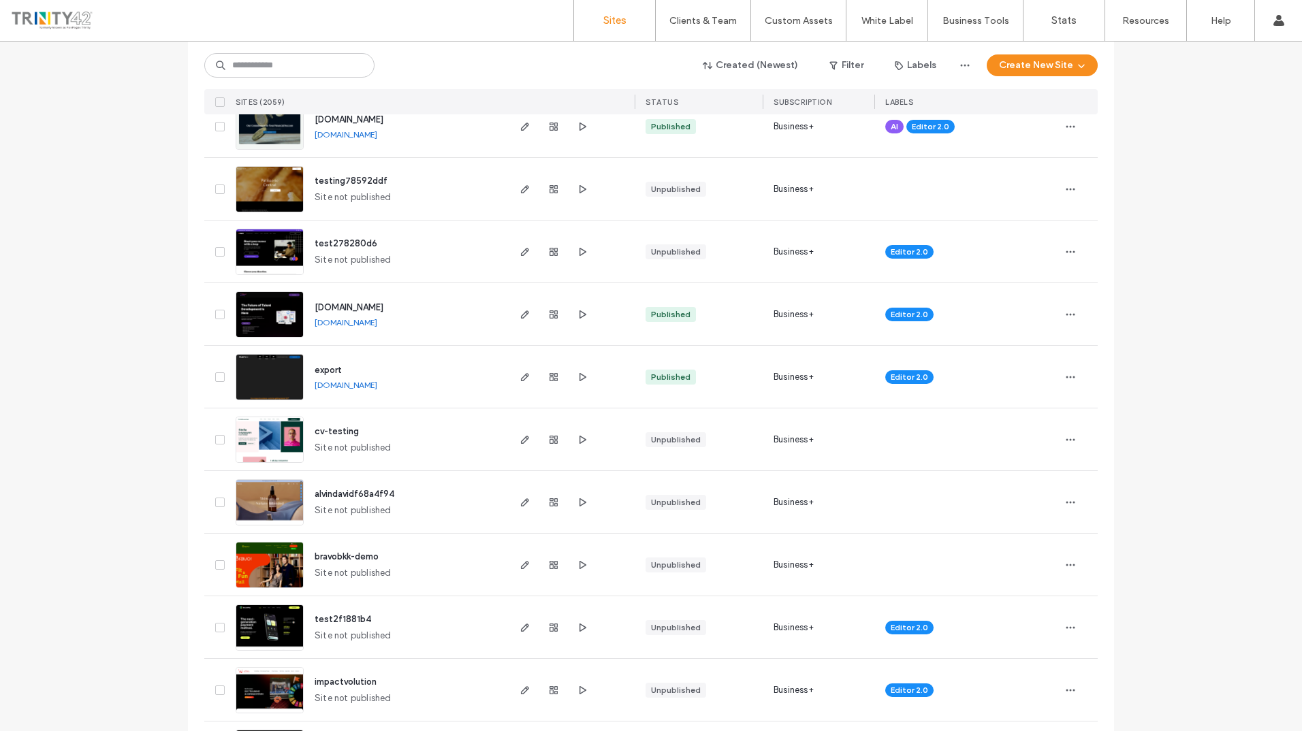
scroll to position [1430, 0]
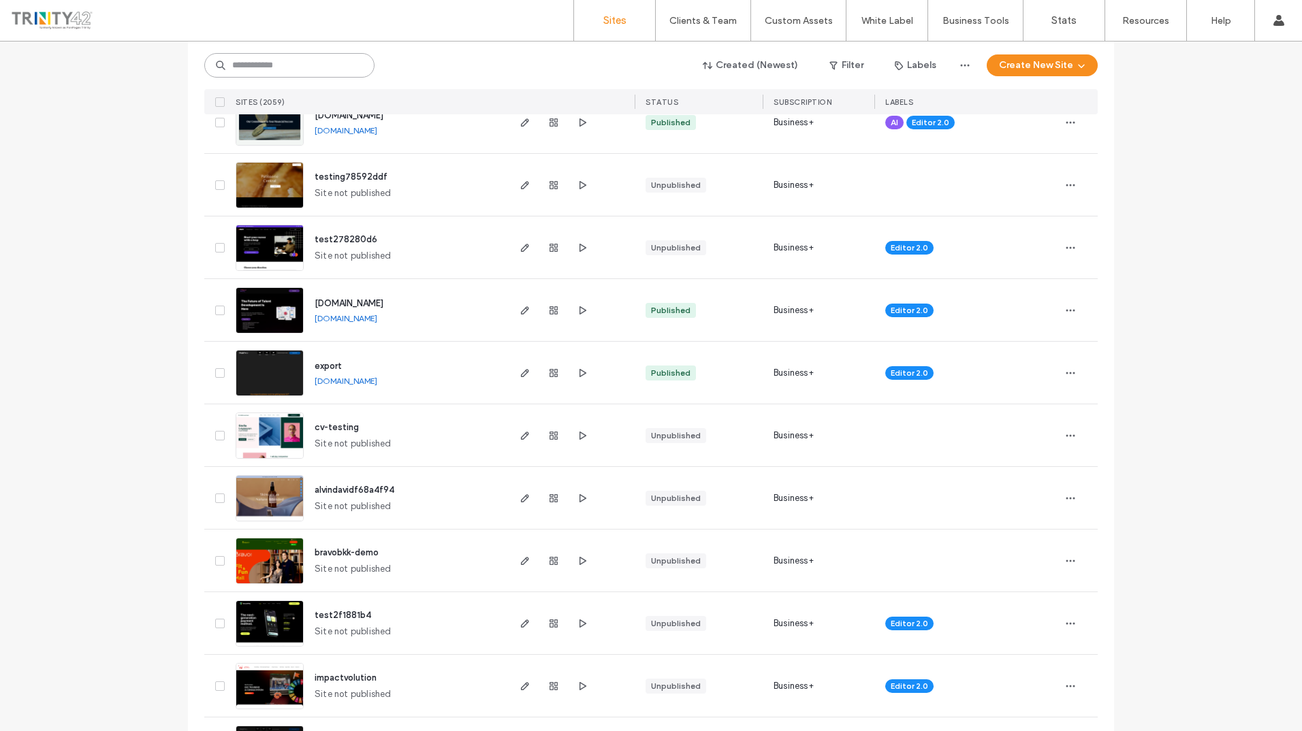
click at [310, 66] on input at bounding box center [289, 65] width 170 height 25
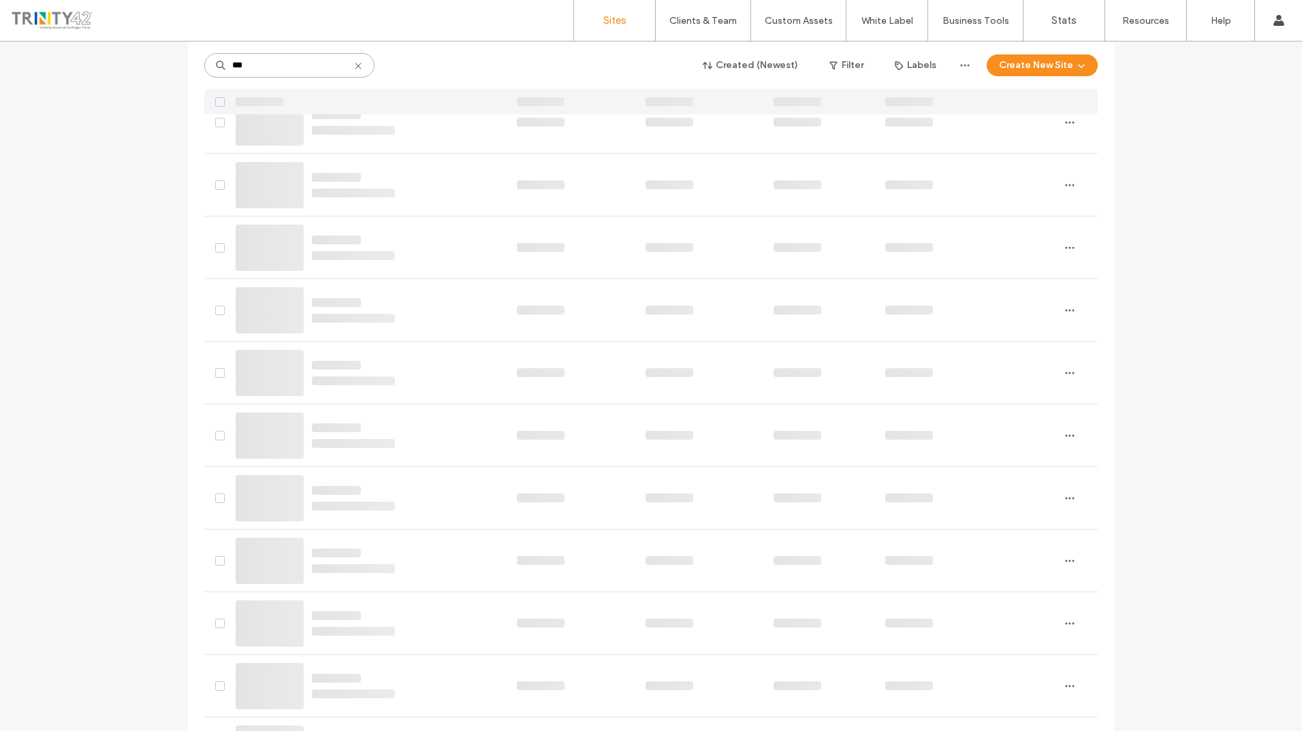
scroll to position [0, 0]
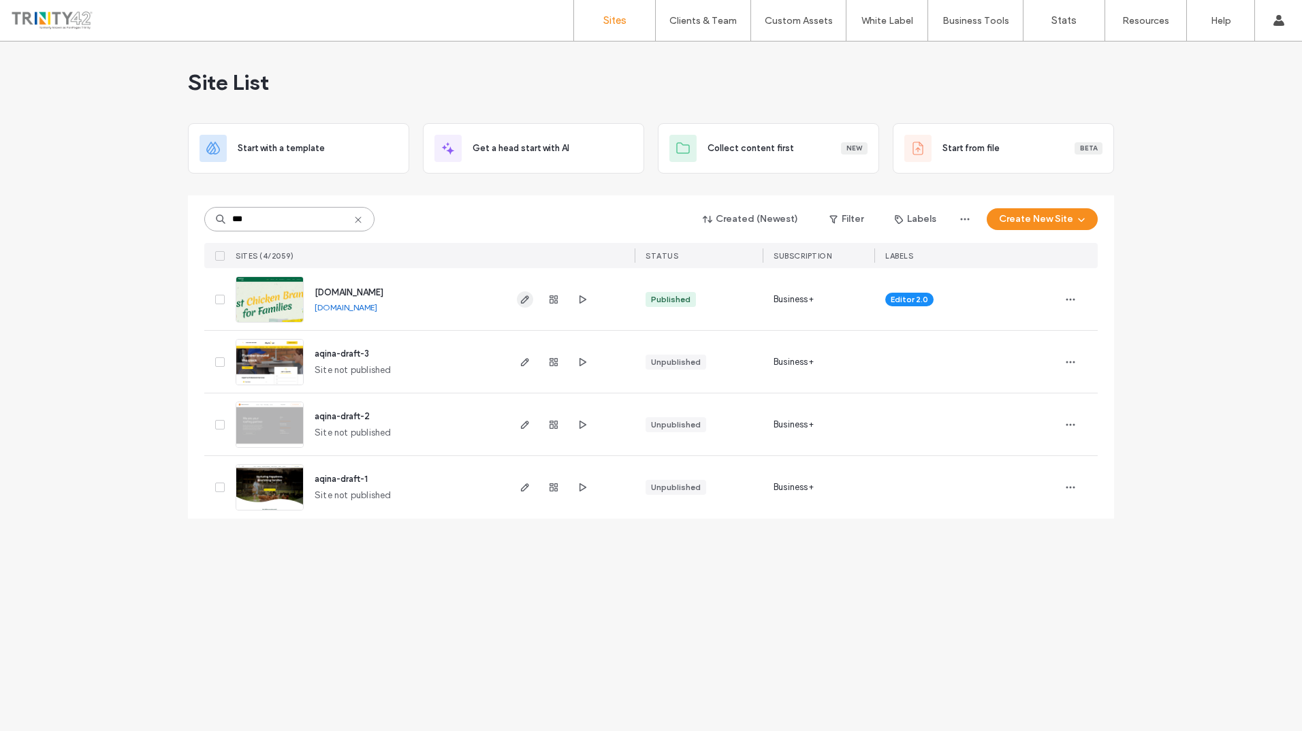
type input "***"
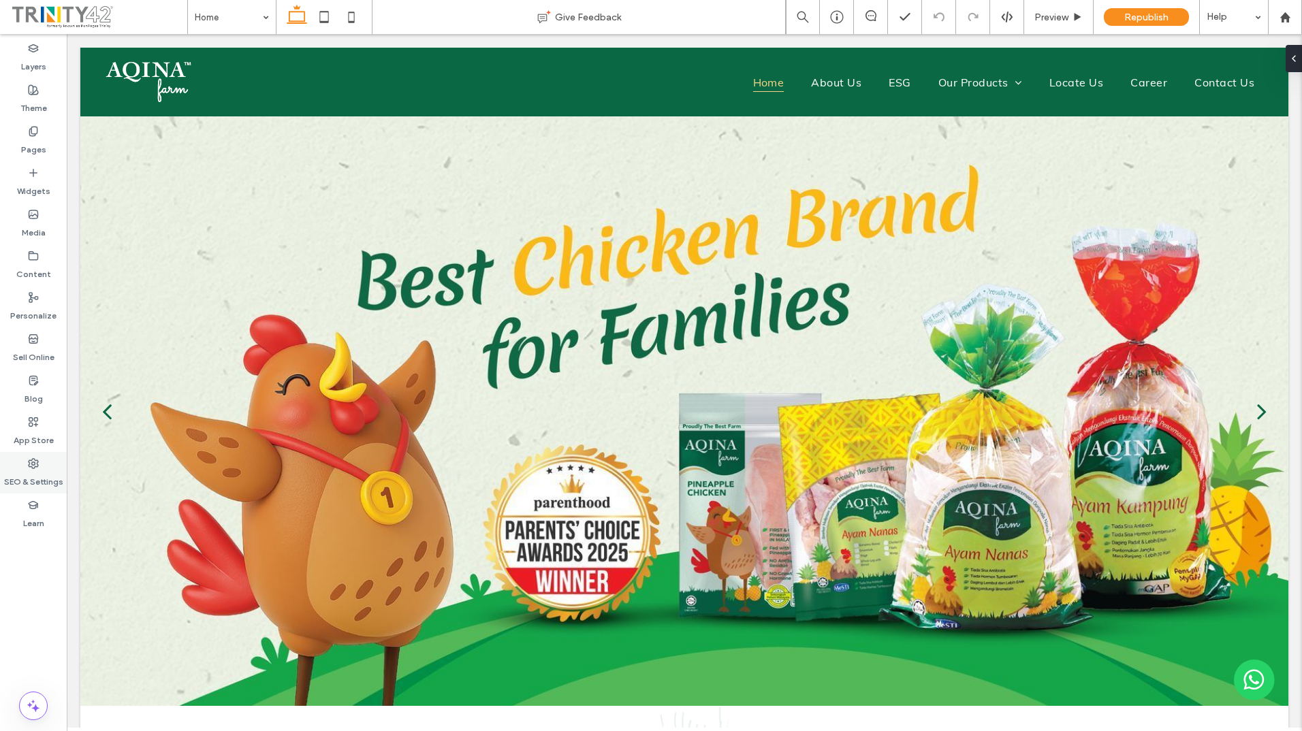
click at [36, 471] on label "SEO & Settings" at bounding box center [33, 478] width 59 height 19
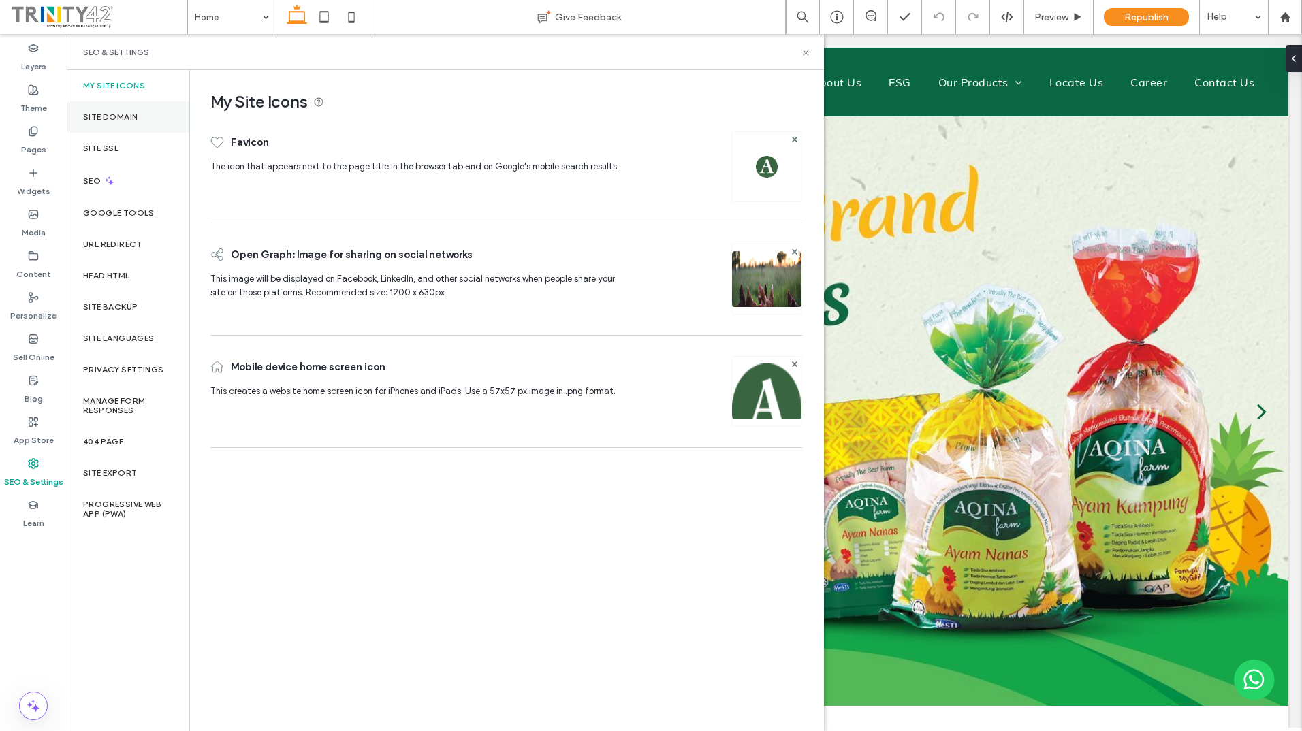
click at [145, 121] on div "Site Domain" at bounding box center [128, 116] width 123 height 31
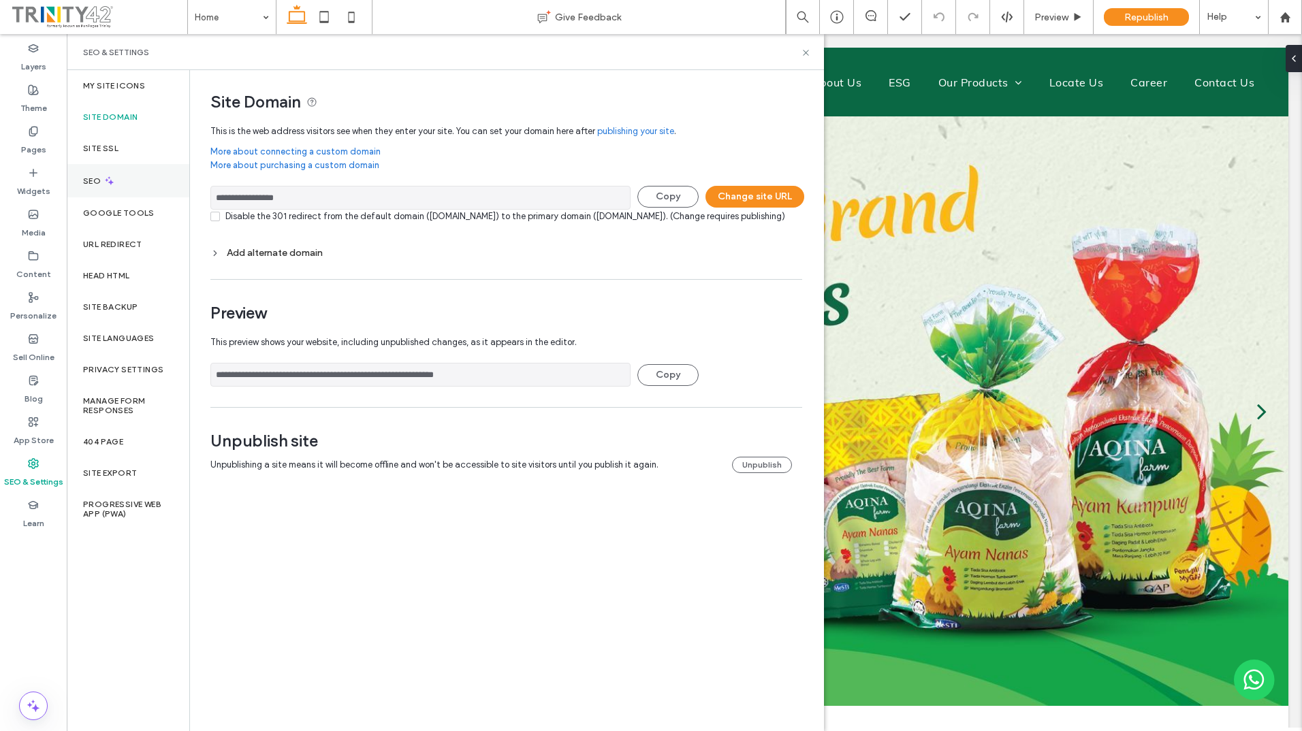
click at [121, 191] on div "SEO" at bounding box center [128, 180] width 123 height 33
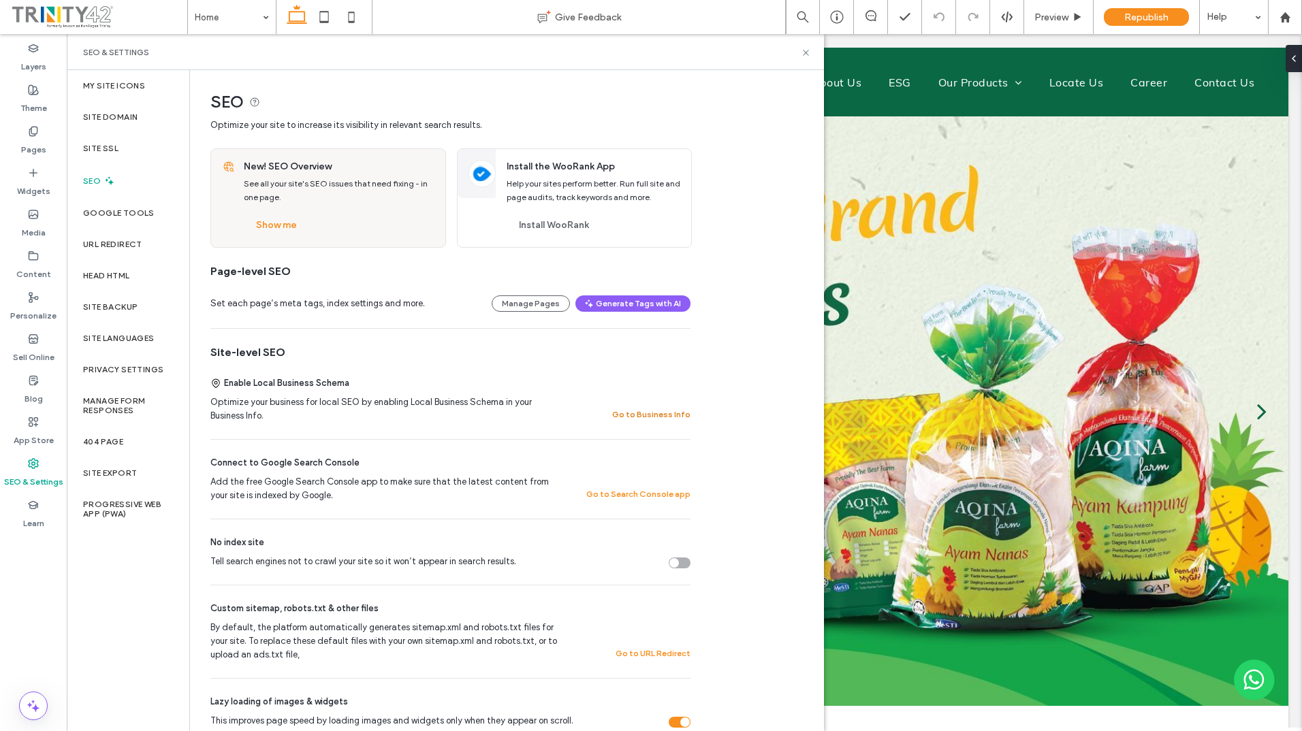
click at [660, 417] on button "Go to Business Info" at bounding box center [651, 414] width 78 height 16
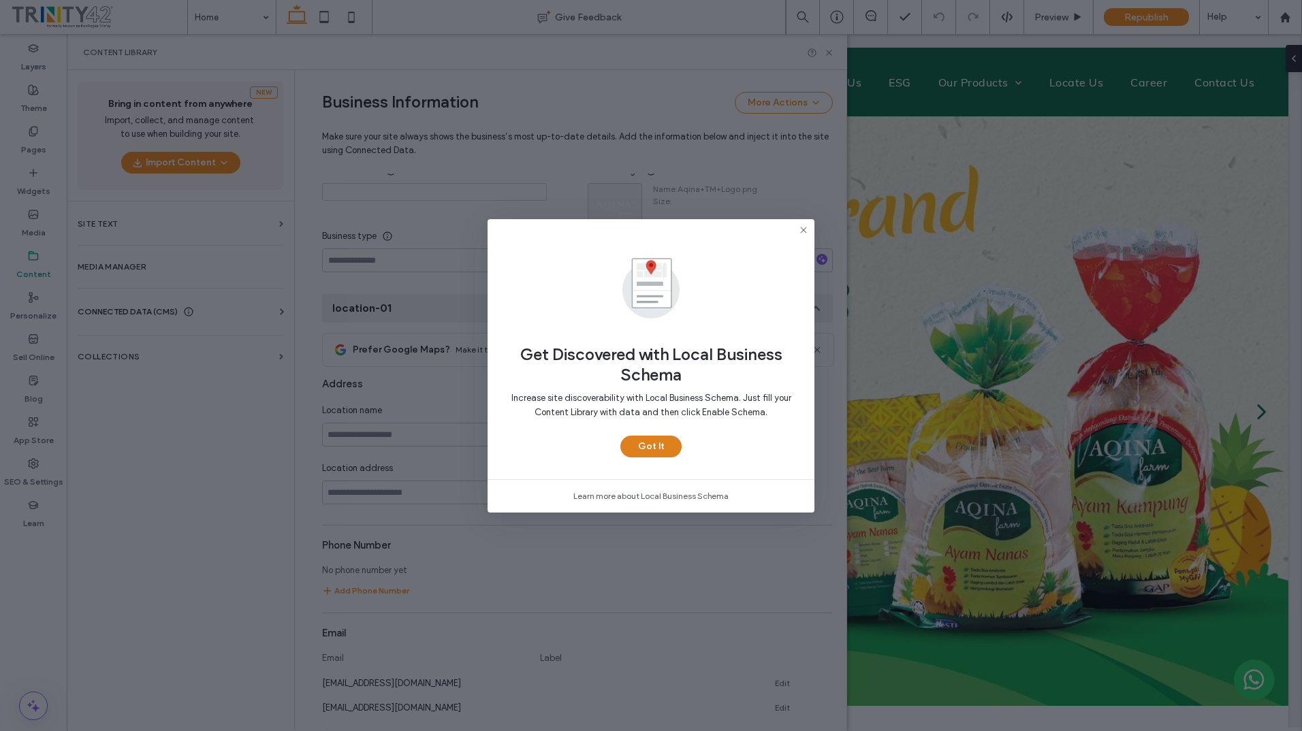
scroll to position [87, 0]
click at [665, 441] on button "Got It" at bounding box center [650, 447] width 61 height 22
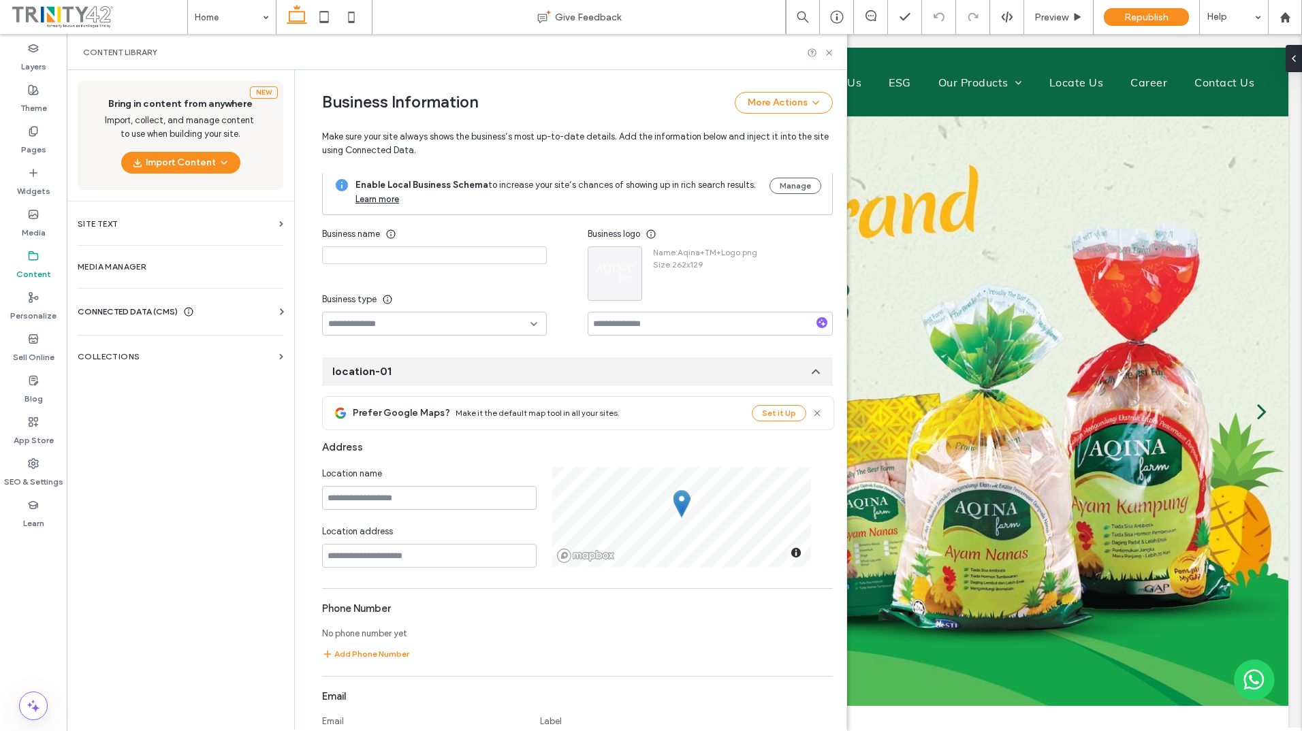
scroll to position [0, 0]
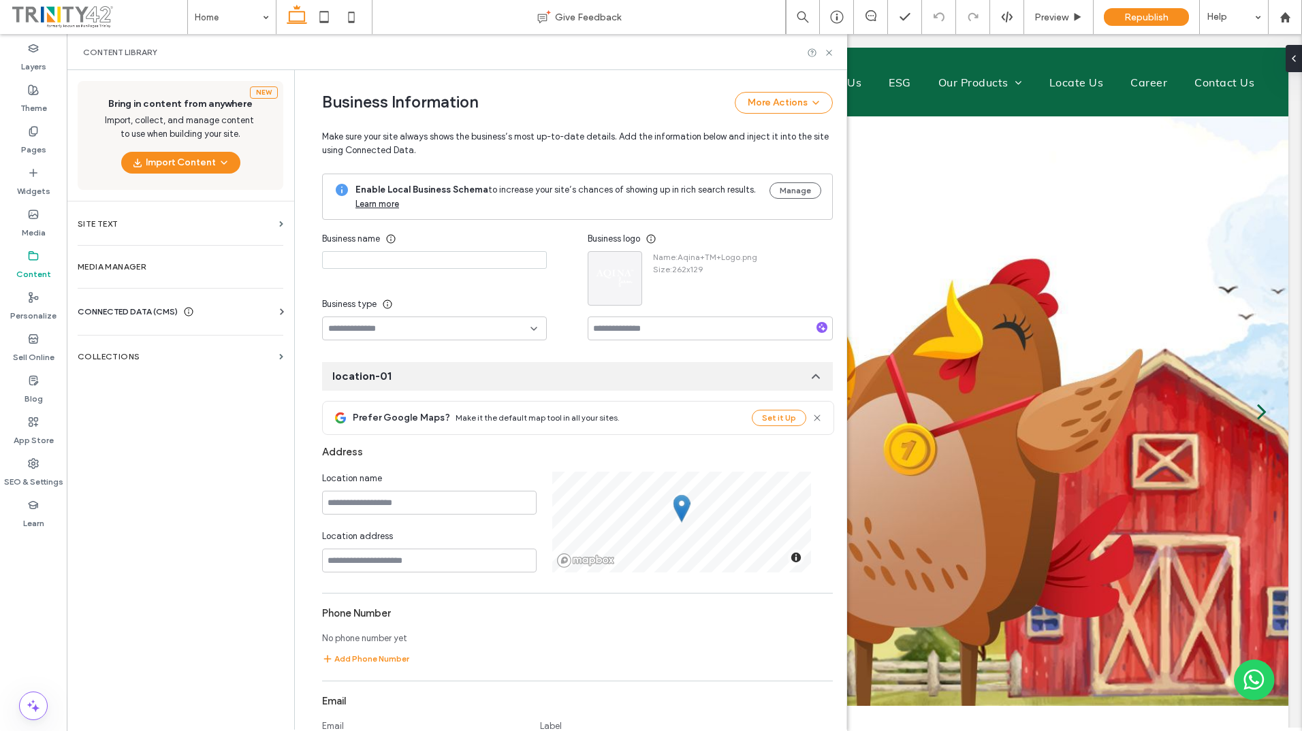
click at [189, 314] on icon at bounding box center [188, 311] width 11 height 11
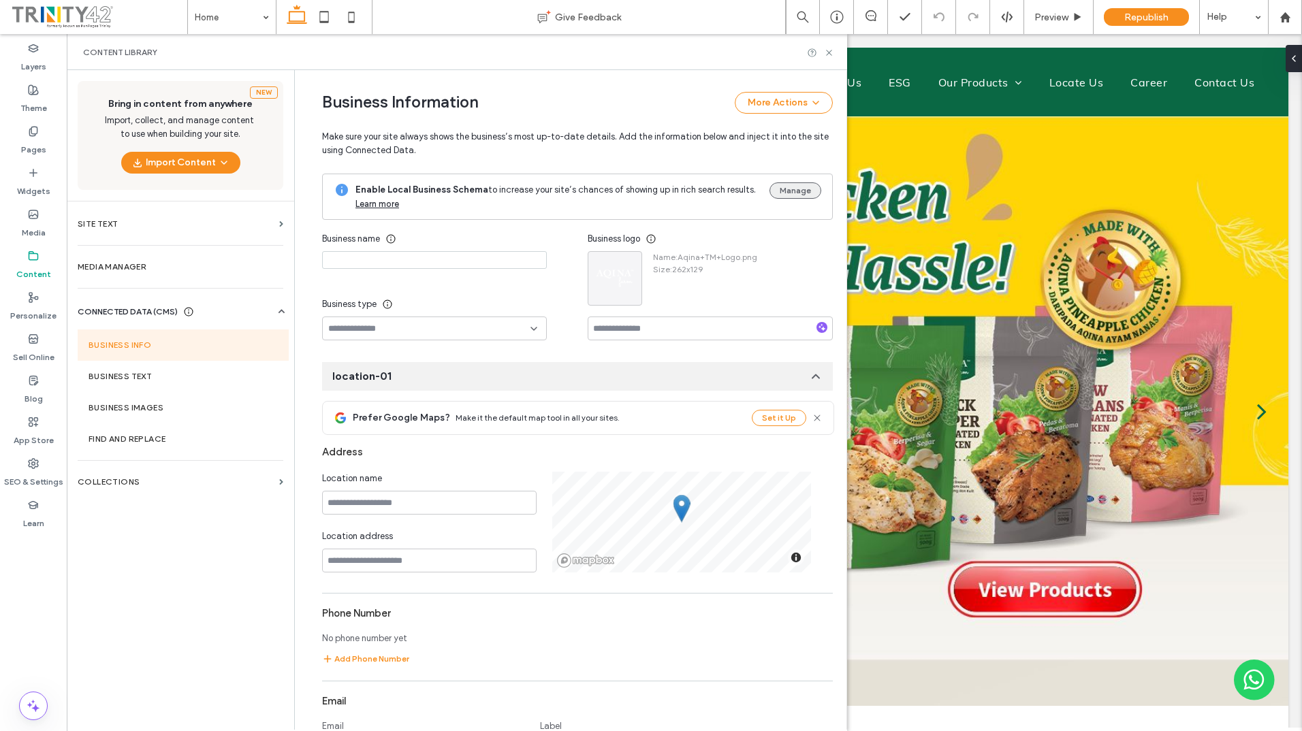
click at [778, 195] on button "Manage" at bounding box center [795, 190] width 52 height 16
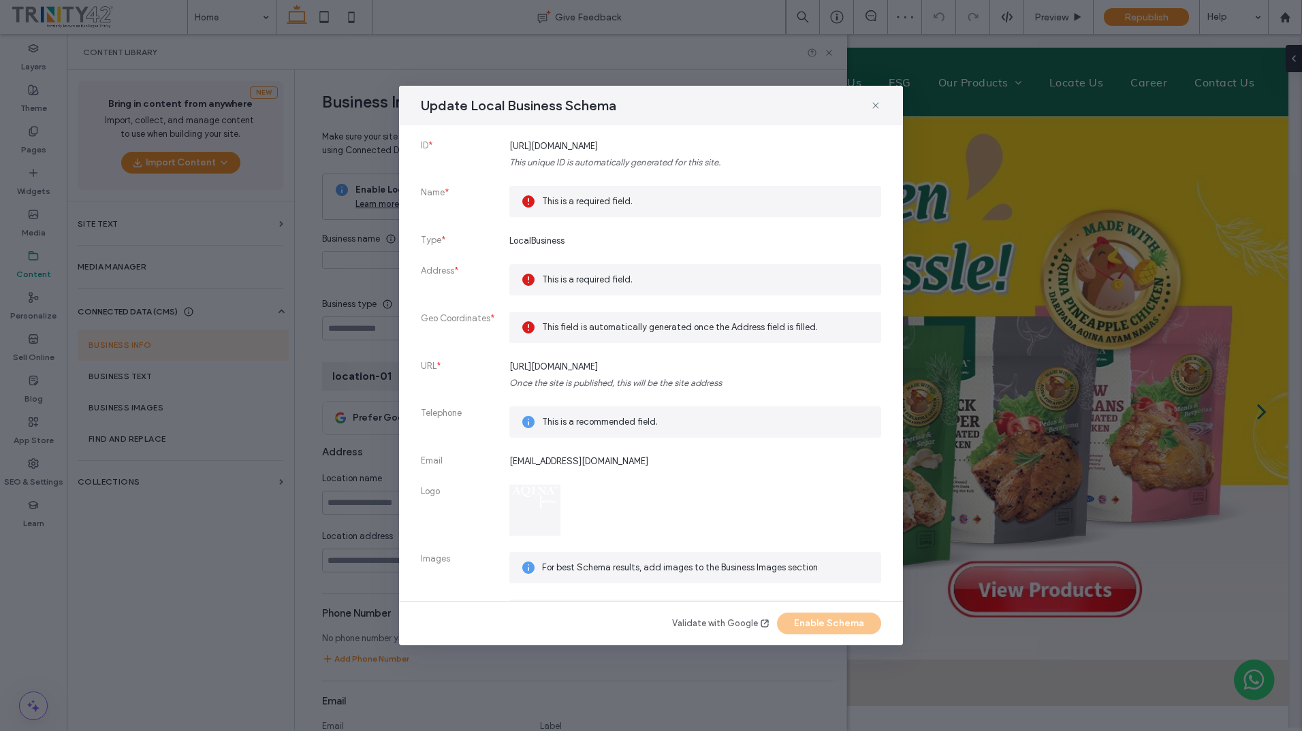
scroll to position [38, 0]
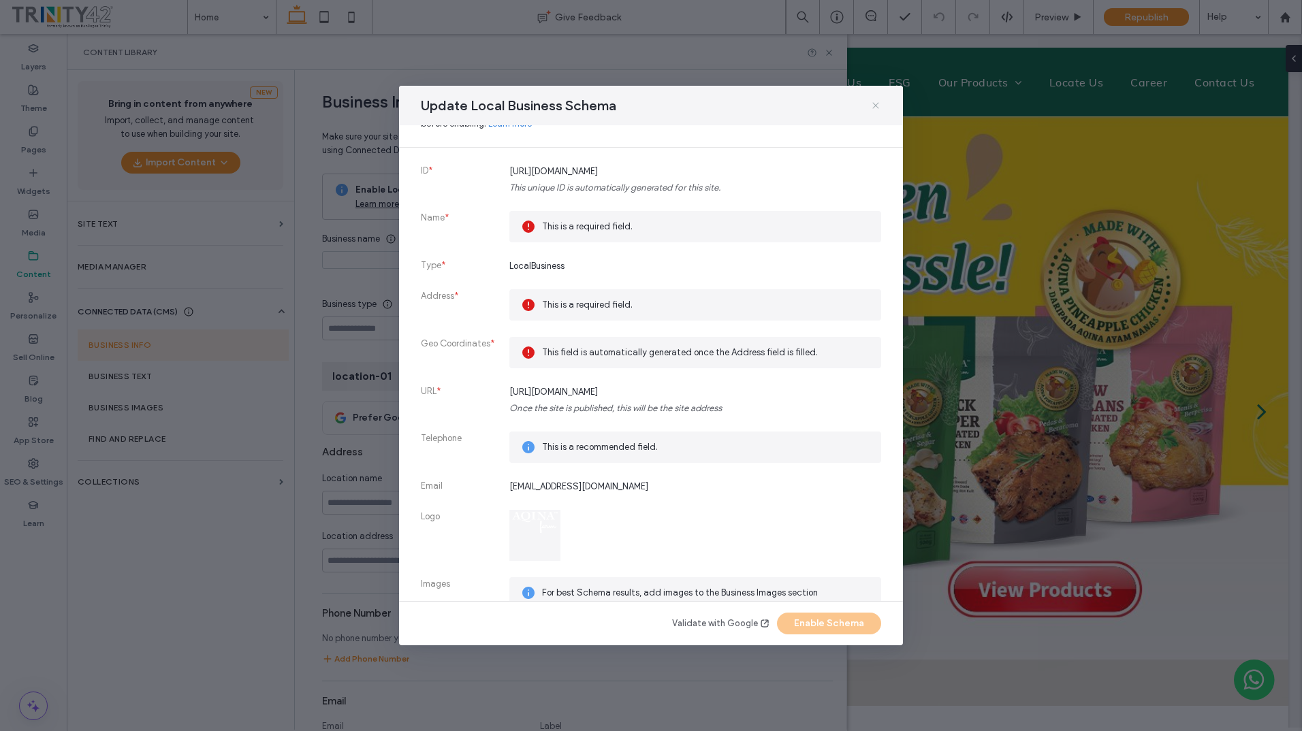
click at [874, 111] on icon at bounding box center [875, 105] width 11 height 11
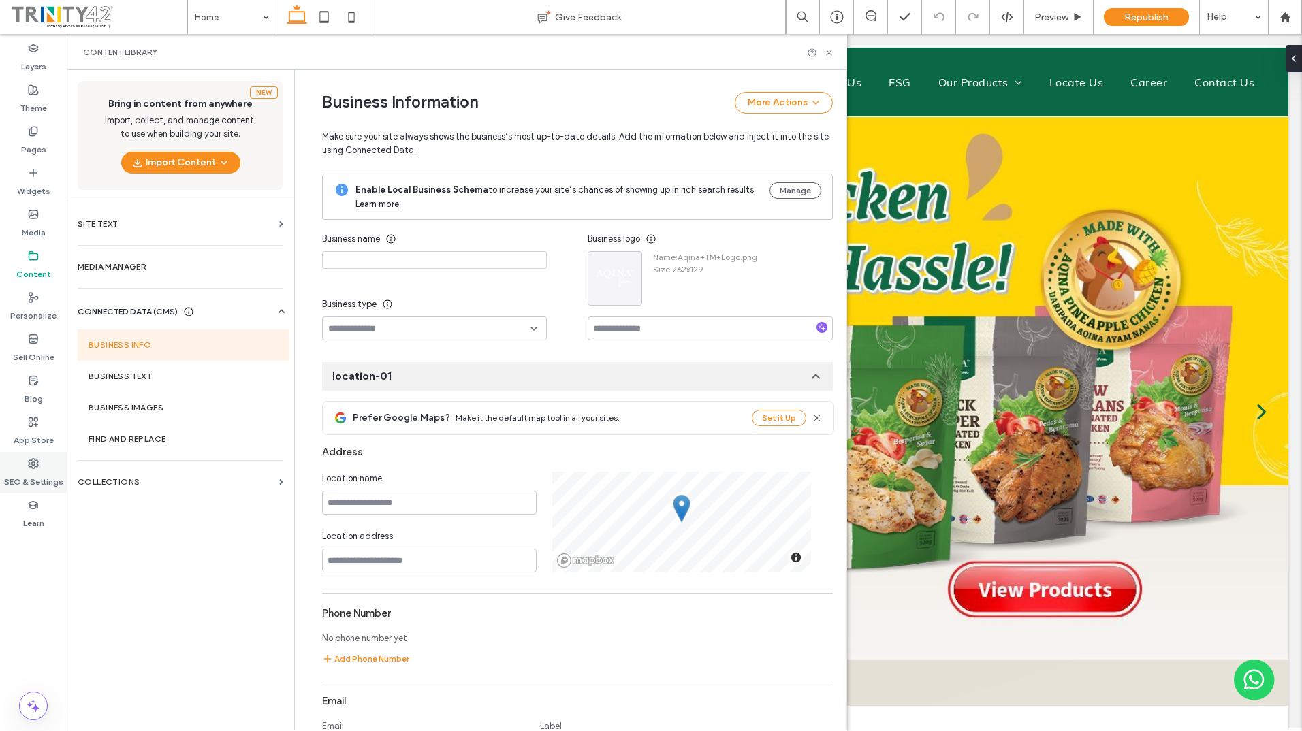
click at [34, 468] on use at bounding box center [34, 464] width 10 height 10
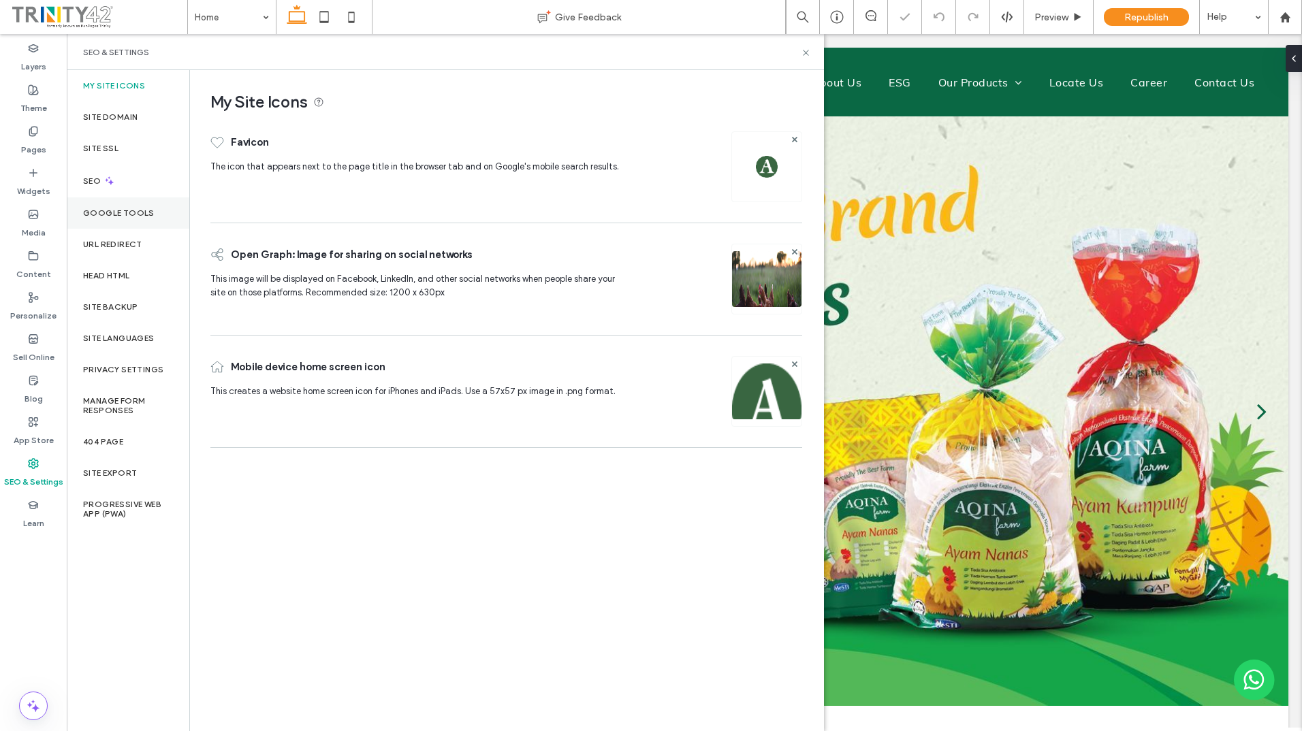
scroll to position [0, 0]
click at [155, 212] on div "Google Tools" at bounding box center [128, 212] width 123 height 31
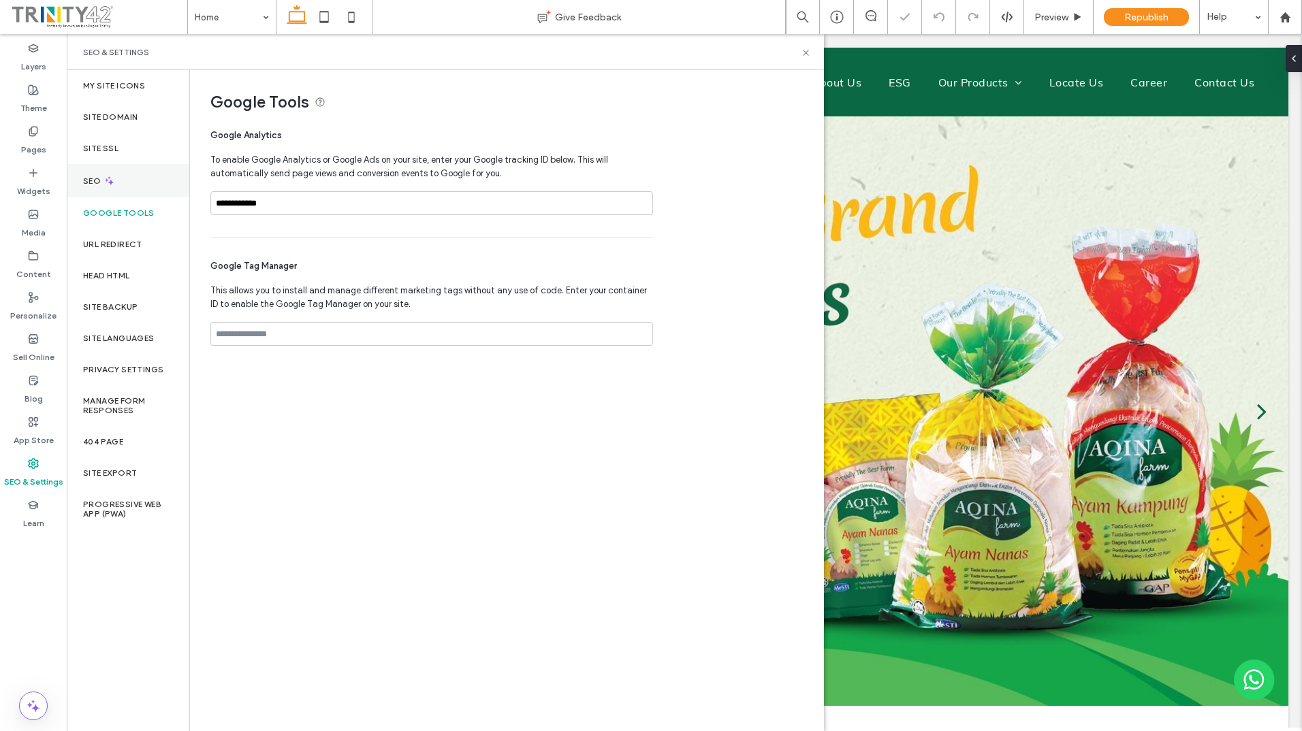
click at [138, 180] on div "SEO" at bounding box center [128, 180] width 123 height 33
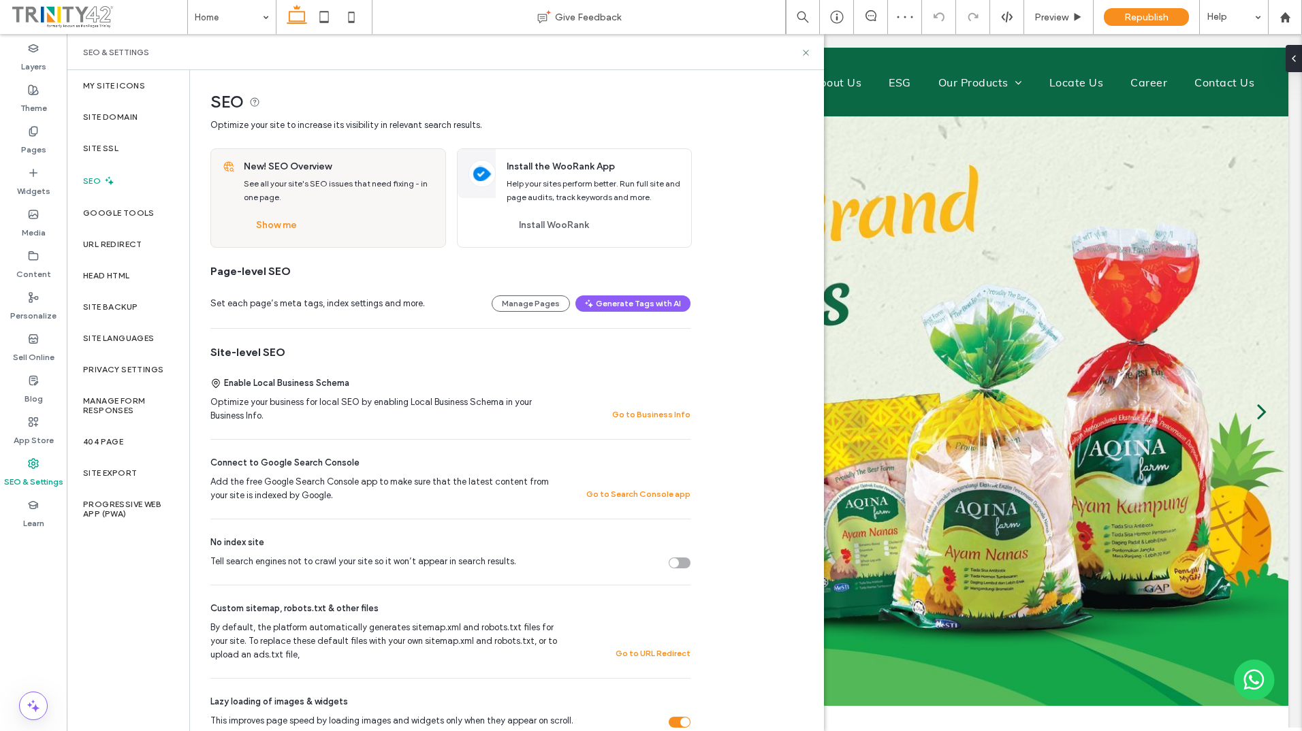
click at [140, 176] on div "SEO" at bounding box center [128, 180] width 123 height 33
click at [135, 140] on div "Site SSL" at bounding box center [128, 148] width 123 height 31
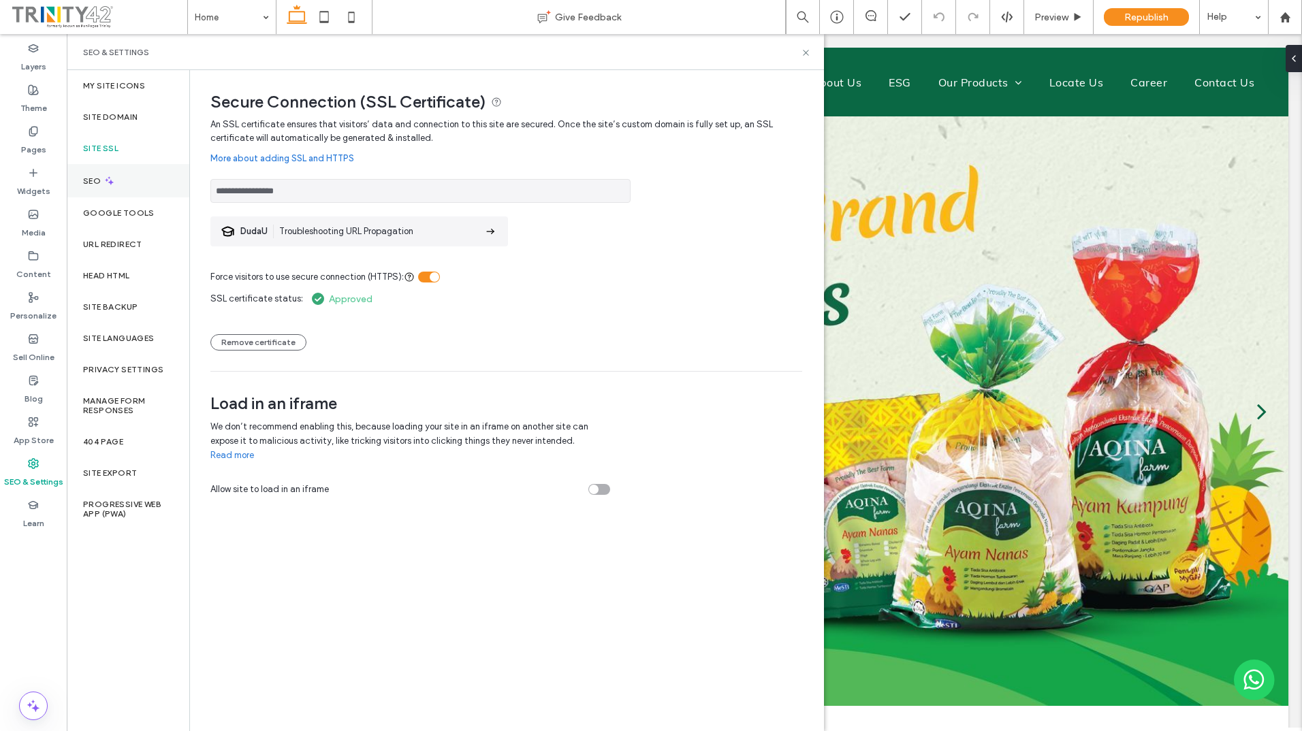
click at [131, 194] on div "SEO" at bounding box center [128, 180] width 123 height 33
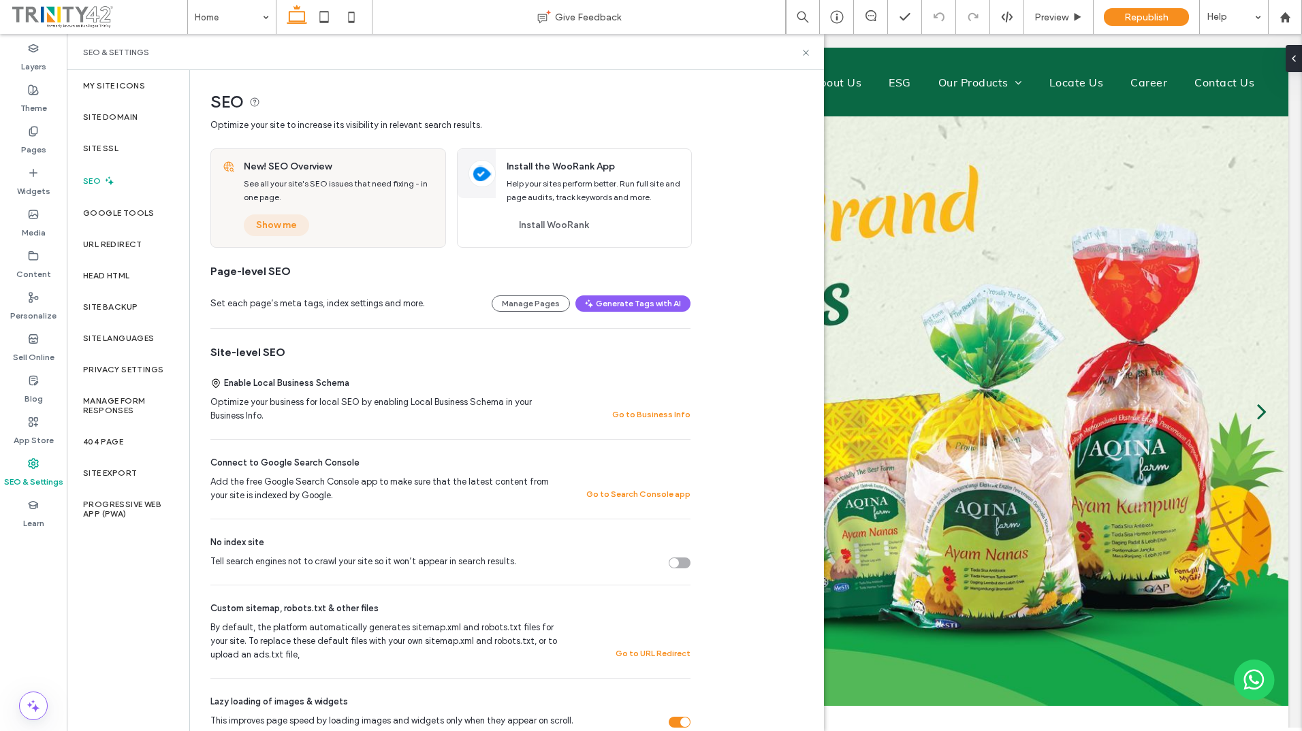
click at [278, 228] on button "Show me" at bounding box center [276, 225] width 65 height 22
